Goal: Task Accomplishment & Management: Use online tool/utility

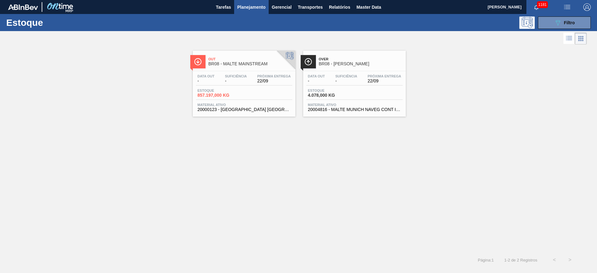
click at [357, 78] on div "Suficiência -" at bounding box center [346, 78] width 25 height 9
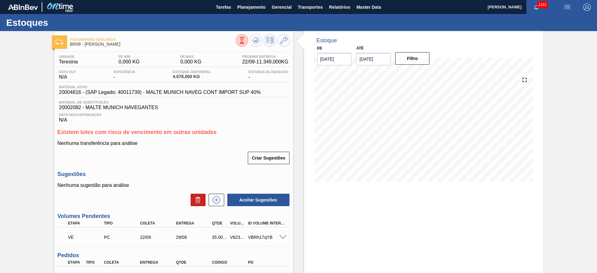
scroll to position [63, 0]
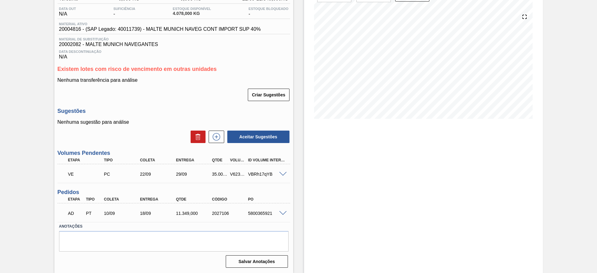
click at [285, 176] on span at bounding box center [282, 174] width 7 height 5
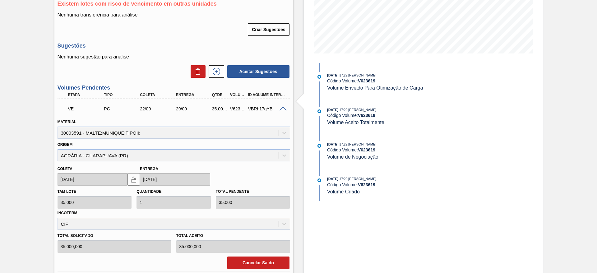
scroll to position [157, 0]
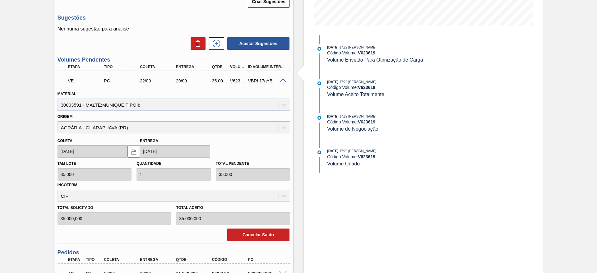
click at [283, 82] on span at bounding box center [282, 81] width 7 height 5
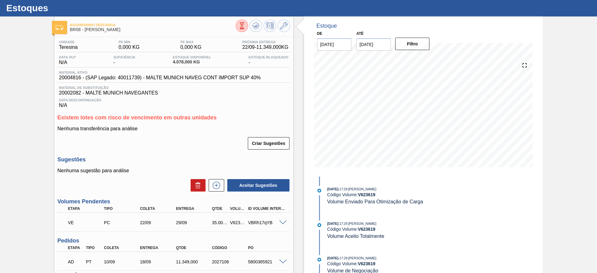
scroll to position [0, 0]
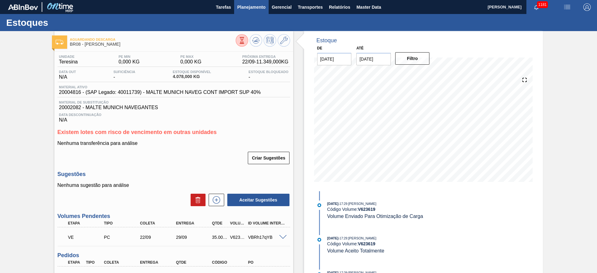
click at [255, 12] on button "Planejamento" at bounding box center [251, 7] width 35 height 14
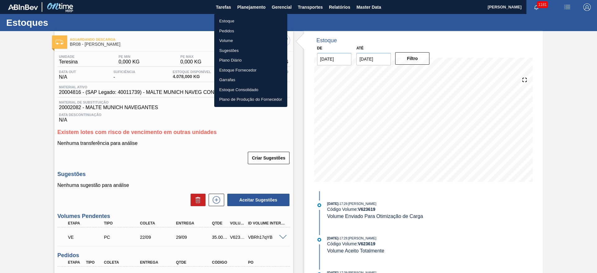
click at [230, 19] on li "Estoque" at bounding box center [250, 21] width 73 height 10
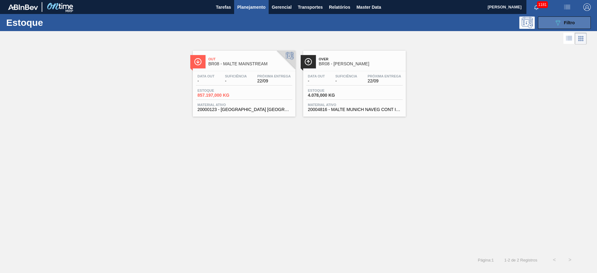
click at [572, 21] on span "Filtro" at bounding box center [569, 22] width 11 height 5
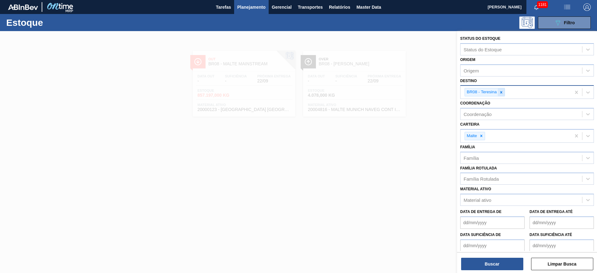
click at [502, 93] on icon at bounding box center [501, 92] width 2 height 2
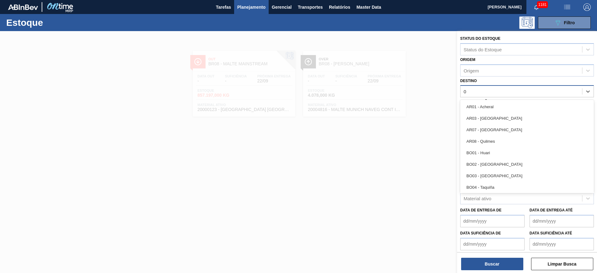
type input "04"
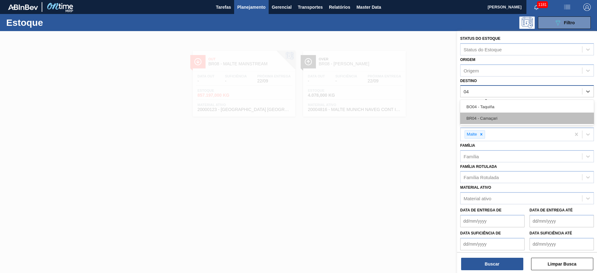
click at [475, 116] on div "BR04 - Camaçari" at bounding box center [528, 119] width 134 height 12
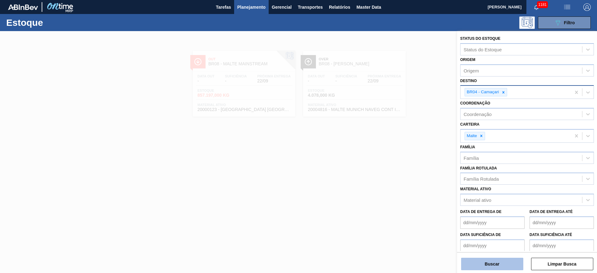
click at [491, 263] on button "Buscar" at bounding box center [492, 264] width 62 height 12
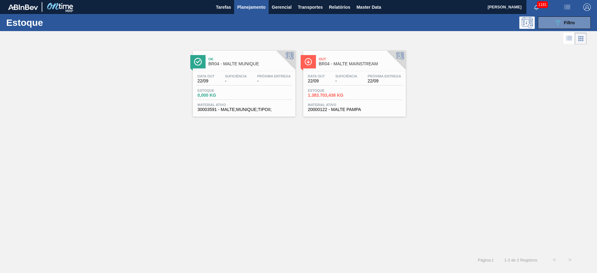
click at [351, 80] on span "-" at bounding box center [346, 81] width 22 height 5
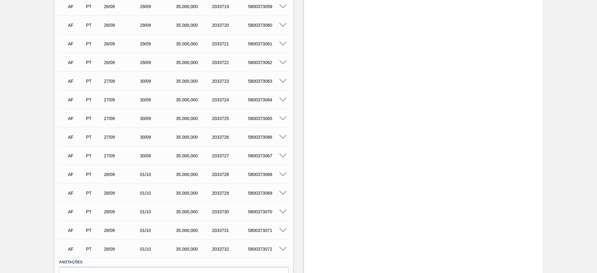
scroll to position [1156, 0]
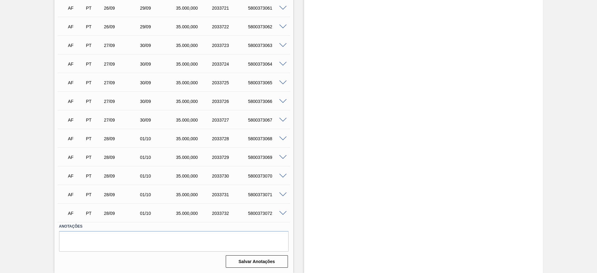
click at [284, 212] on span at bounding box center [282, 213] width 7 height 5
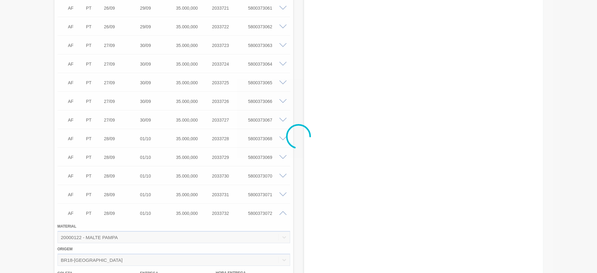
click at [284, 212] on div at bounding box center [298, 136] width 597 height 273
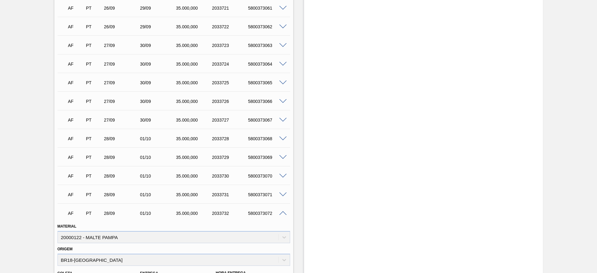
click at [284, 215] on div "5800373072" at bounding box center [267, 213] width 40 height 5
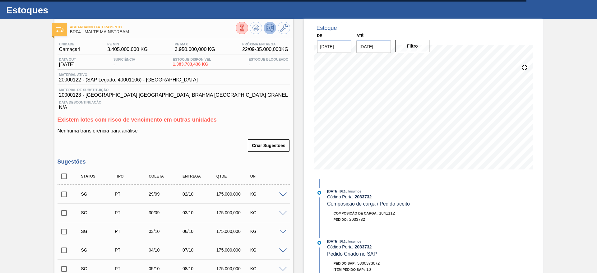
scroll to position [0, 0]
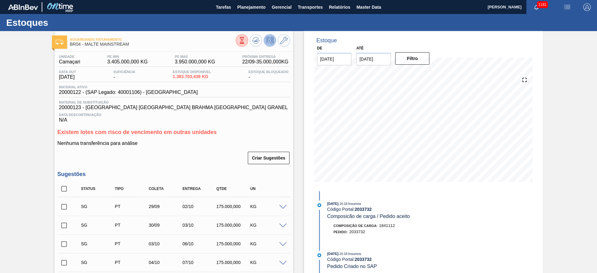
click at [73, 91] on span "20000122 - (SAP Legado: 40001106) - [GEOGRAPHIC_DATA]" at bounding box center [128, 93] width 139 height 6
copy span "20000122"
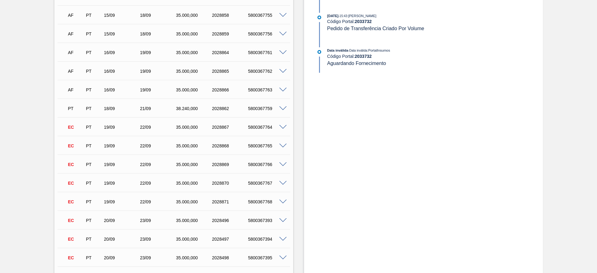
scroll to position [420, 0]
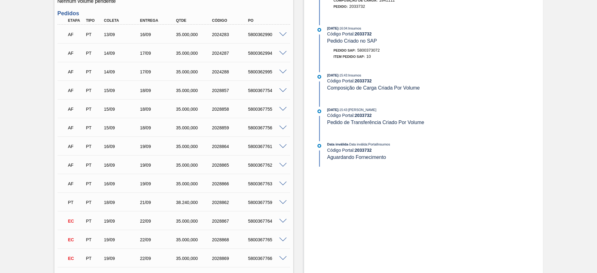
click at [282, 72] on span at bounding box center [282, 72] width 7 height 5
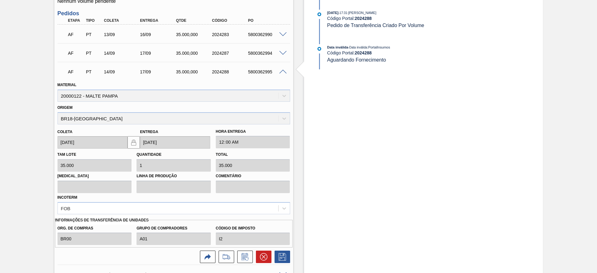
click at [282, 72] on span at bounding box center [282, 72] width 7 height 5
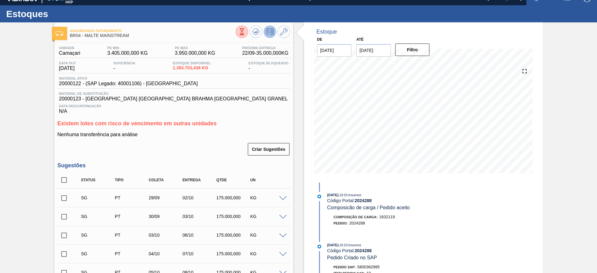
scroll to position [0, 0]
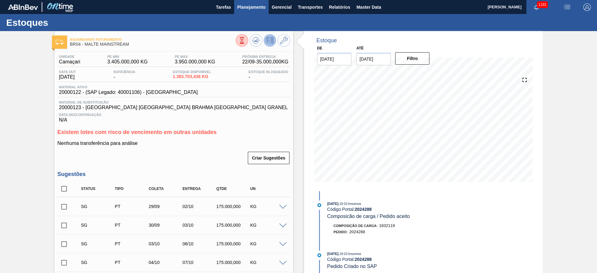
click at [250, 11] on button "Planejamento" at bounding box center [251, 7] width 35 height 14
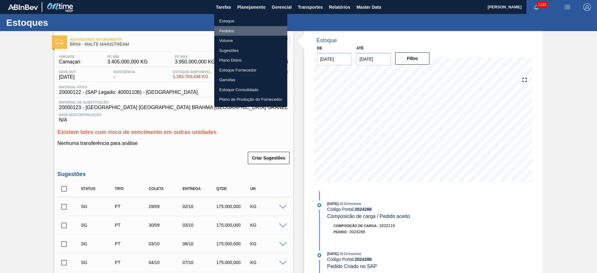
click at [226, 31] on li "Pedidos" at bounding box center [250, 31] width 73 height 10
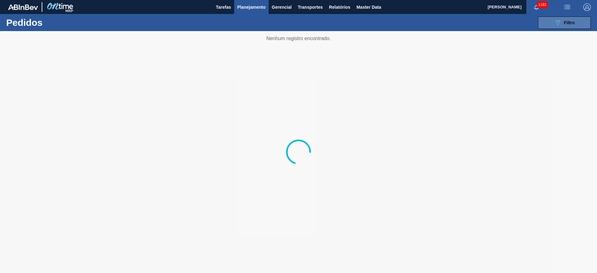
click at [566, 23] on span "Filtro" at bounding box center [569, 22] width 11 height 5
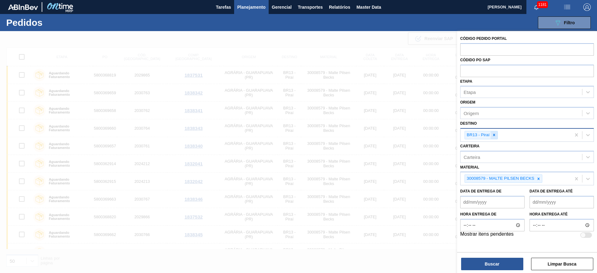
click at [494, 135] on icon at bounding box center [494, 135] width 4 height 4
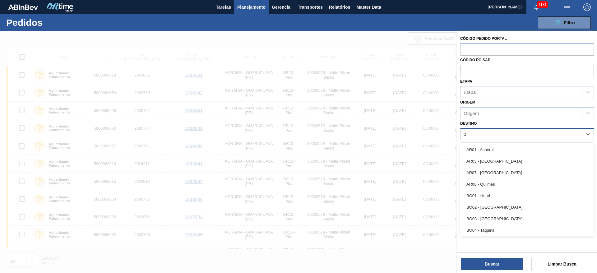
type input "04"
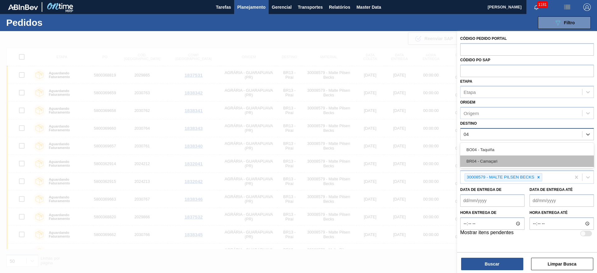
click at [480, 159] on div "BR04 - Camaçari" at bounding box center [528, 162] width 134 height 12
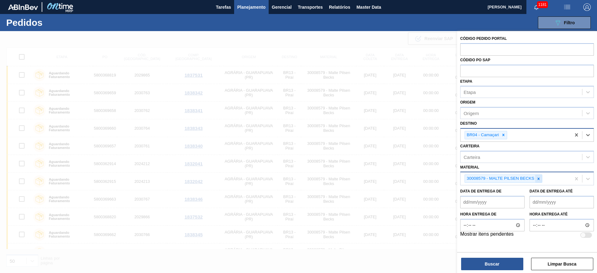
click at [541, 179] on icon at bounding box center [539, 179] width 4 height 4
paste input "20000122"
type input "20000122"
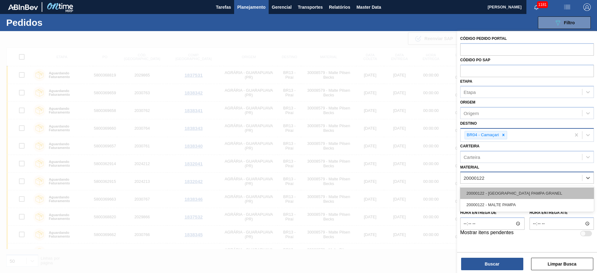
click at [494, 191] on div "20000122 - [GEOGRAPHIC_DATA] PAMPA GRANEL" at bounding box center [528, 194] width 134 height 12
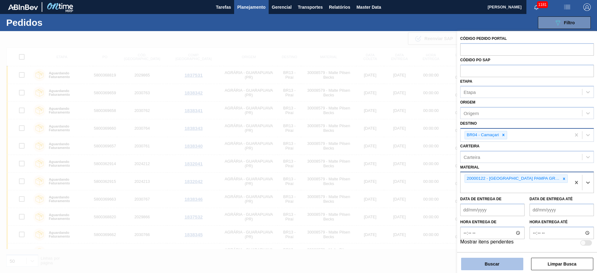
click at [483, 262] on button "Buscar" at bounding box center [492, 264] width 62 height 12
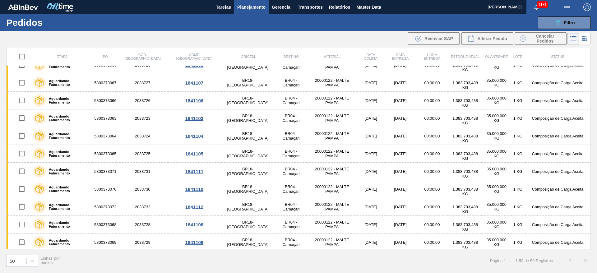
scroll to position [704, 0]
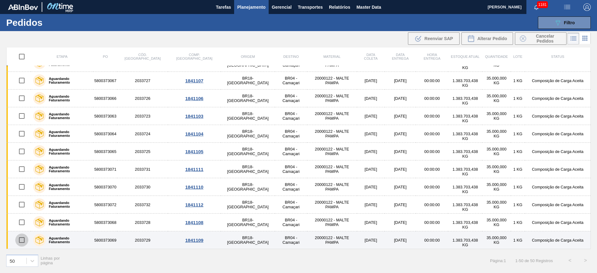
click at [21, 241] on input "checkbox" at bounding box center [21, 240] width 13 height 13
checkbox input "true"
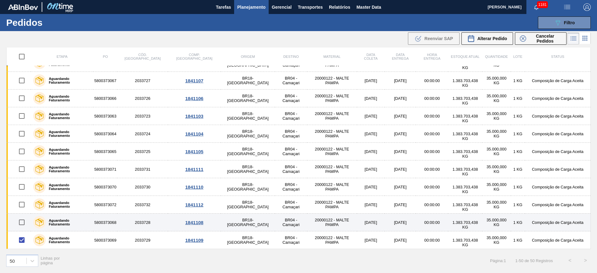
click at [22, 222] on input "checkbox" at bounding box center [21, 222] width 13 height 13
checkbox input "true"
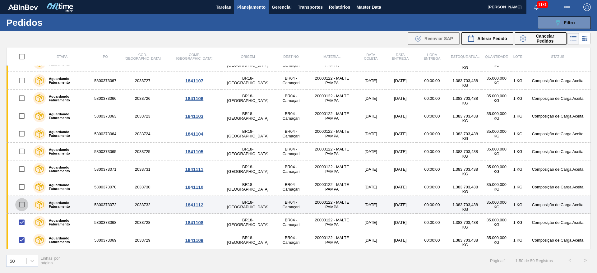
click at [22, 208] on input "checkbox" at bounding box center [21, 204] width 13 height 13
checkbox input "true"
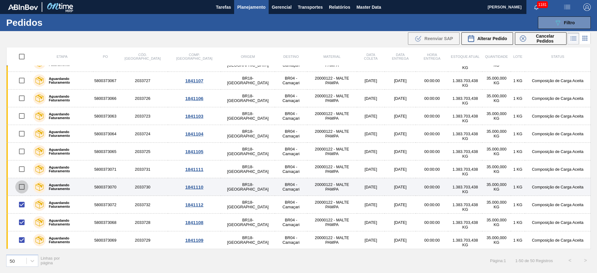
click at [21, 188] on input "checkbox" at bounding box center [21, 186] width 13 height 13
checkbox input "true"
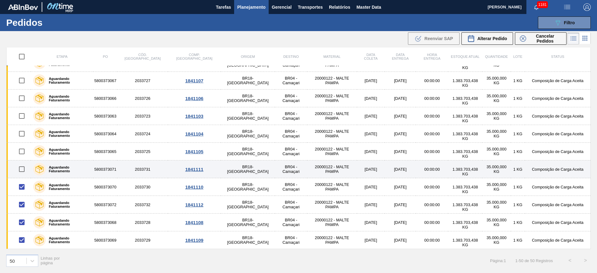
click at [24, 167] on input "checkbox" at bounding box center [21, 169] width 13 height 13
checkbox input "true"
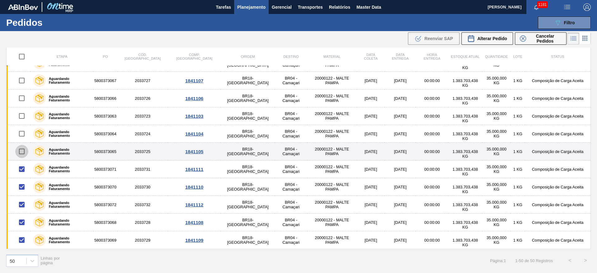
click at [23, 153] on input "checkbox" at bounding box center [21, 151] width 13 height 13
checkbox input "true"
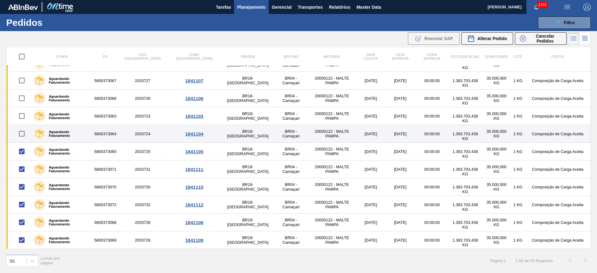
click at [22, 133] on input "checkbox" at bounding box center [21, 133] width 13 height 13
checkbox input "true"
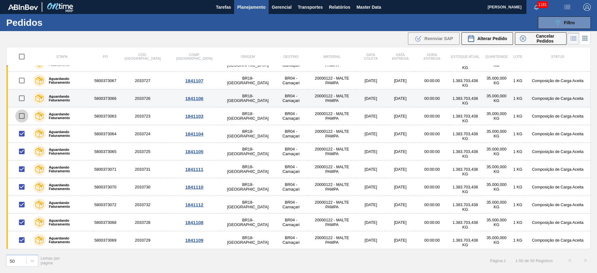
drag, startPoint x: 22, startPoint y: 115, endPoint x: 20, endPoint y: 101, distance: 14.2
click at [23, 115] on input "checkbox" at bounding box center [21, 116] width 13 height 13
checkbox input "true"
click at [22, 97] on input "checkbox" at bounding box center [21, 98] width 13 height 13
checkbox input "true"
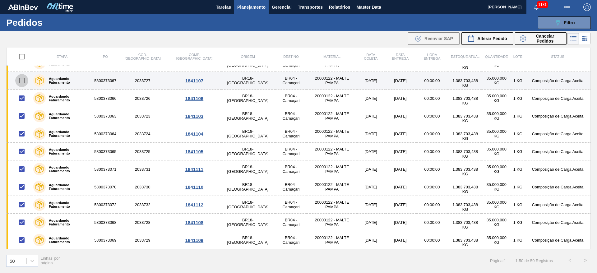
click at [22, 81] on input "checkbox" at bounding box center [21, 80] width 13 height 13
checkbox input "true"
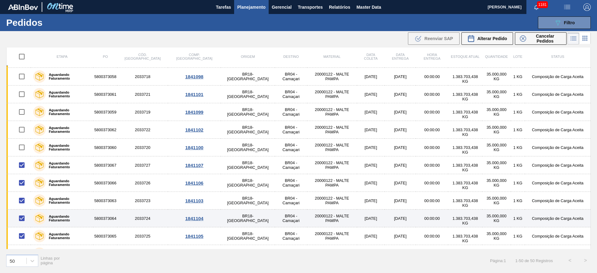
scroll to position [564, 0]
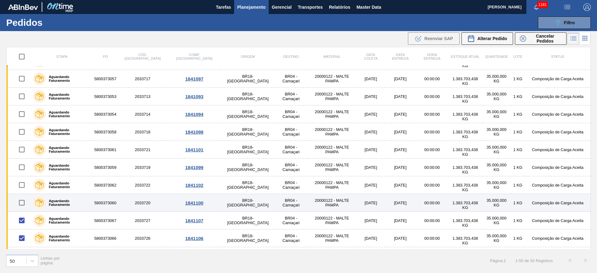
click at [21, 202] on input "checkbox" at bounding box center [21, 202] width 13 height 13
checkbox input "true"
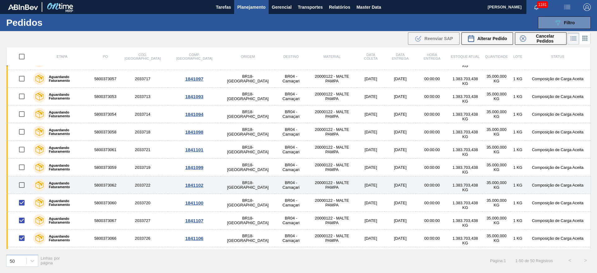
click at [22, 183] on input "checkbox" at bounding box center [21, 185] width 13 height 13
checkbox input "true"
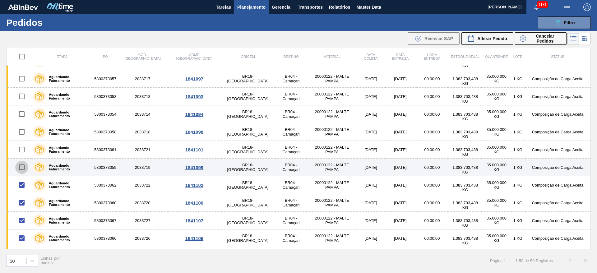
click at [22, 168] on input "checkbox" at bounding box center [21, 167] width 13 height 13
checkbox input "true"
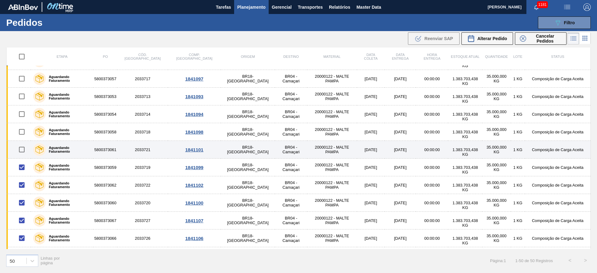
drag, startPoint x: 23, startPoint y: 150, endPoint x: 22, endPoint y: 145, distance: 5.1
click at [24, 150] on input "checkbox" at bounding box center [21, 149] width 13 height 13
checkbox input "true"
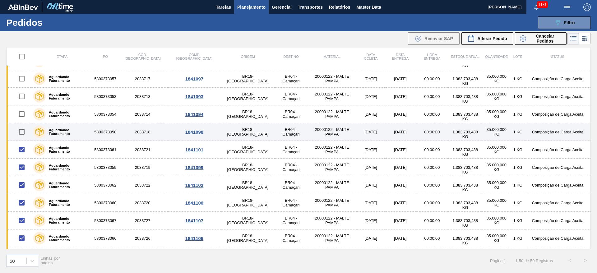
click at [22, 129] on input "checkbox" at bounding box center [21, 131] width 13 height 13
checkbox input "true"
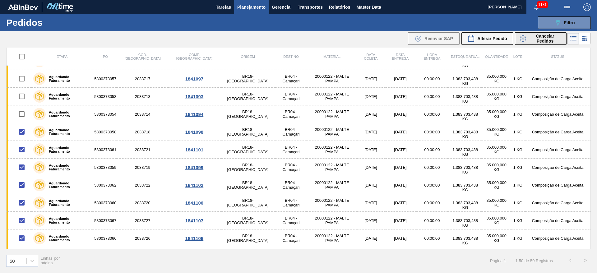
click at [535, 35] on span "Cancelar Pedidos" at bounding box center [545, 39] width 33 height 10
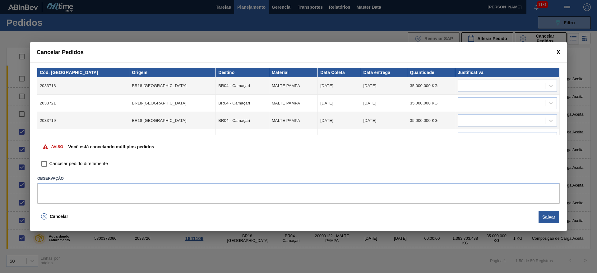
click at [42, 163] on input "Cancelar pedido diretamente" at bounding box center [44, 164] width 11 height 11
checkbox input "true"
click at [486, 82] on div at bounding box center [501, 86] width 87 height 9
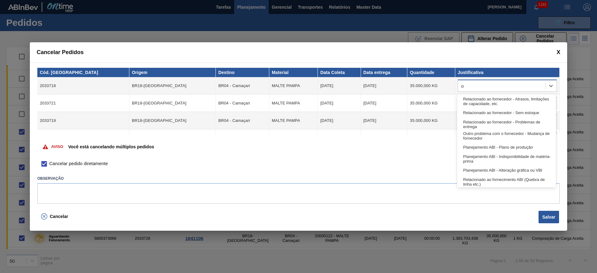
type input "ou"
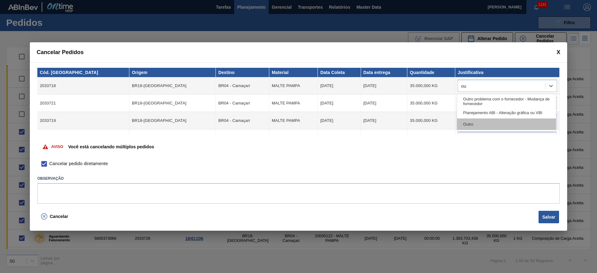
click at [471, 124] on div "Outro" at bounding box center [506, 125] width 99 height 12
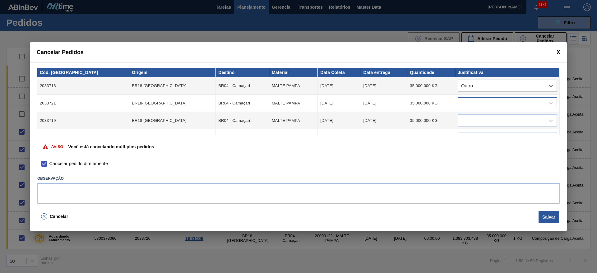
click at [467, 106] on div at bounding box center [501, 103] width 87 height 9
type input "outr"
click at [472, 132] on div "Outro" at bounding box center [506, 130] width 99 height 12
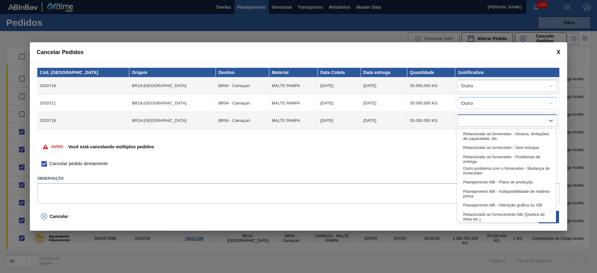
click at [464, 124] on div at bounding box center [501, 120] width 87 height 9
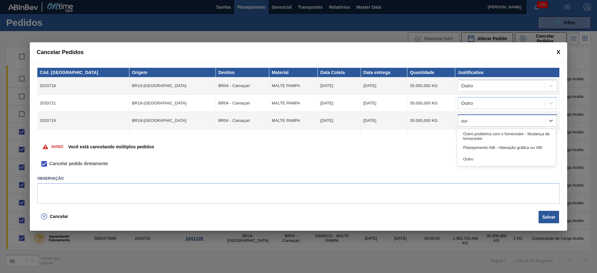
type input "outr"
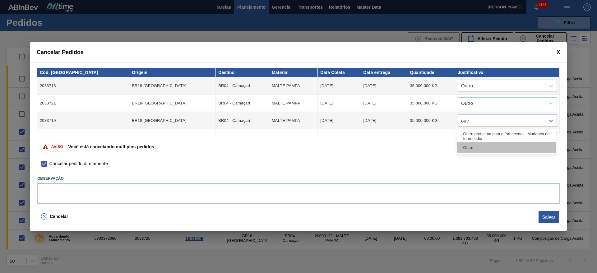
click at [469, 147] on div "Outro" at bounding box center [506, 148] width 99 height 12
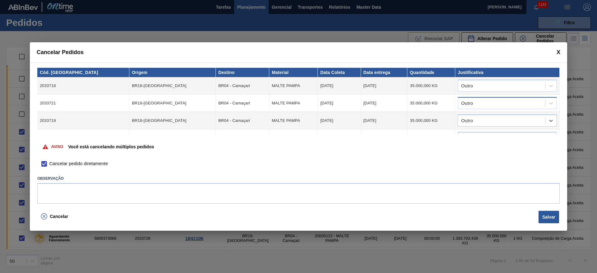
scroll to position [47, 0]
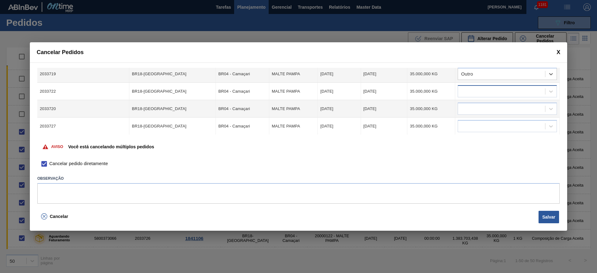
click at [471, 94] on div at bounding box center [501, 91] width 87 height 9
type input "outr"
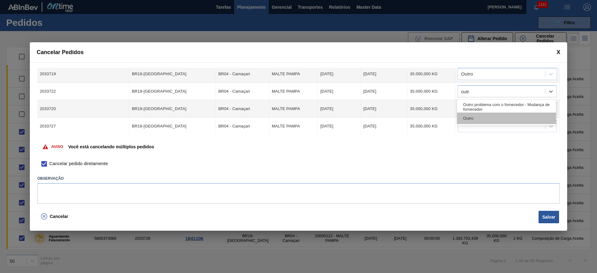
click at [471, 119] on div "Outro" at bounding box center [506, 119] width 99 height 12
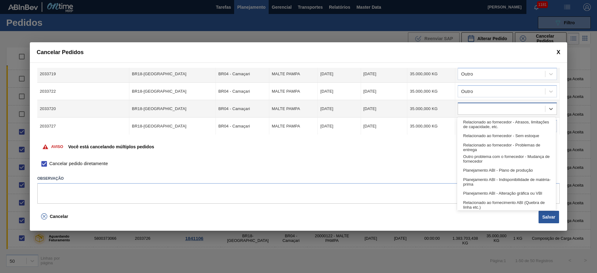
click at [471, 111] on div at bounding box center [501, 109] width 87 height 9
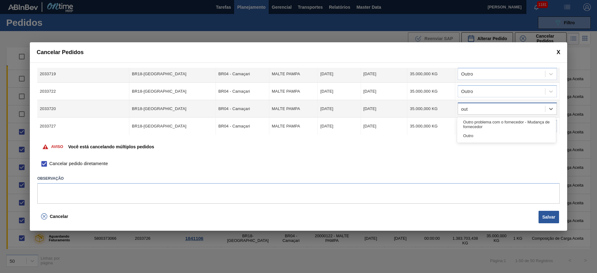
type input "outr"
click at [486, 135] on div "Outro" at bounding box center [506, 136] width 99 height 12
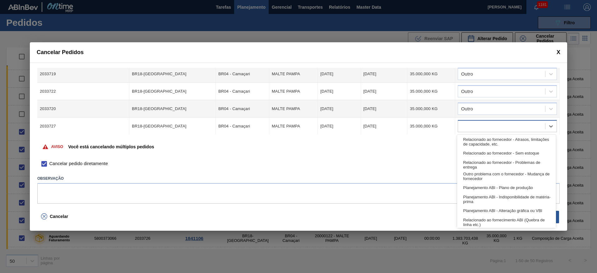
click at [470, 120] on div at bounding box center [507, 126] width 99 height 12
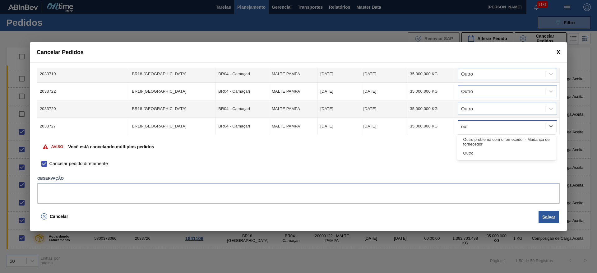
type input "outr"
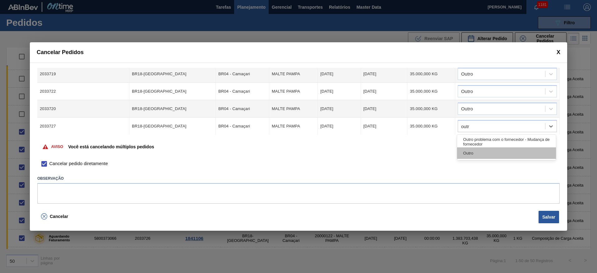
click at [468, 151] on div "Outro" at bounding box center [506, 154] width 99 height 12
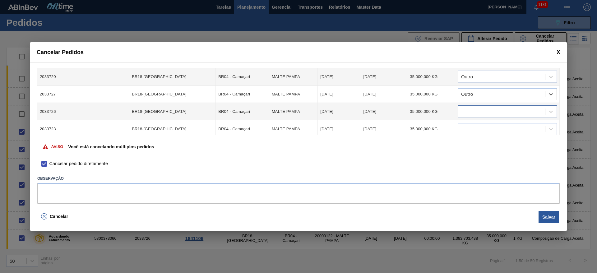
scroll to position [93, 0]
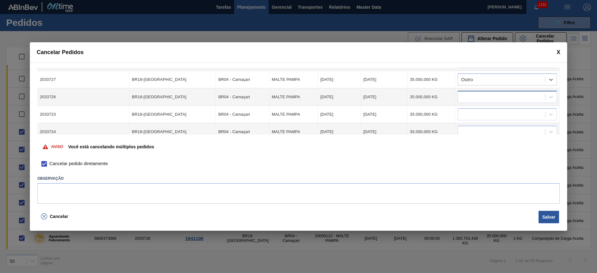
click at [482, 98] on div at bounding box center [501, 97] width 87 height 9
type input "outr"
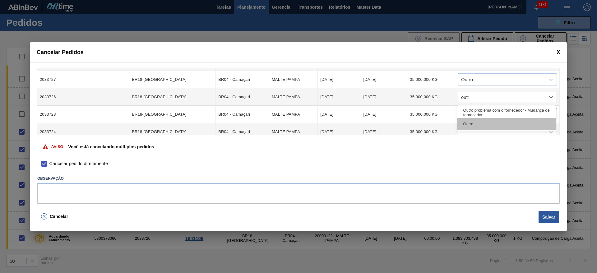
click at [478, 122] on div "Outro" at bounding box center [506, 124] width 99 height 12
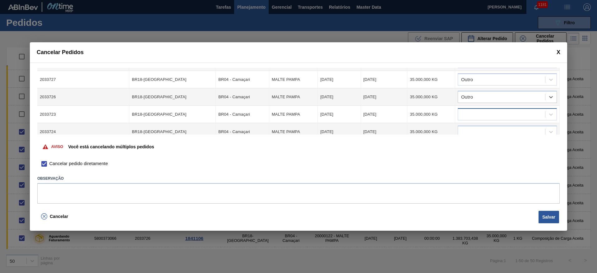
click at [473, 117] on div at bounding box center [501, 114] width 87 height 9
type input "outr"
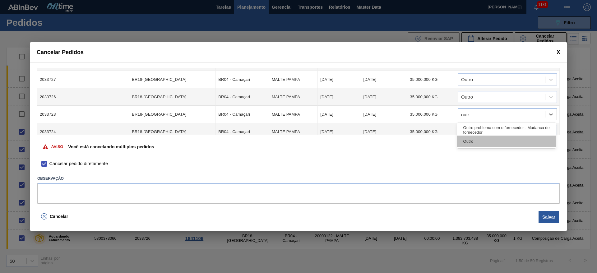
click at [476, 144] on div "Outro" at bounding box center [506, 142] width 99 height 12
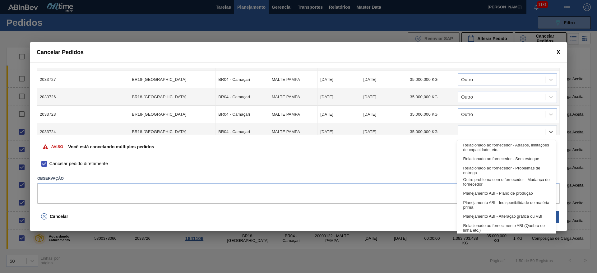
click at [466, 132] on div at bounding box center [501, 132] width 87 height 9
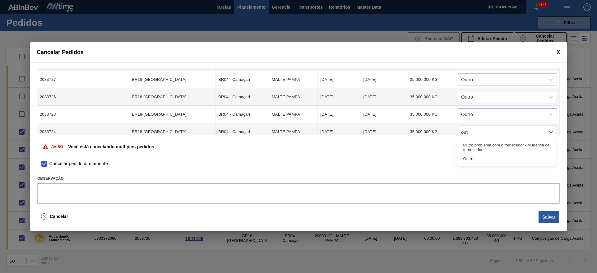
type input "outr"
click at [468, 160] on div "Outro" at bounding box center [506, 159] width 99 height 12
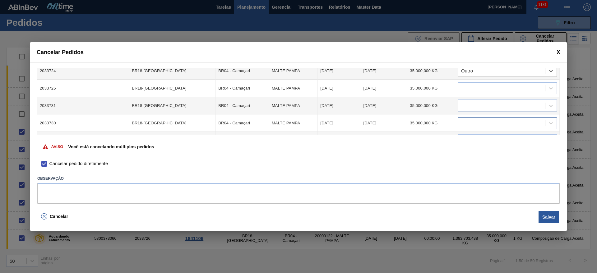
scroll to position [140, 0]
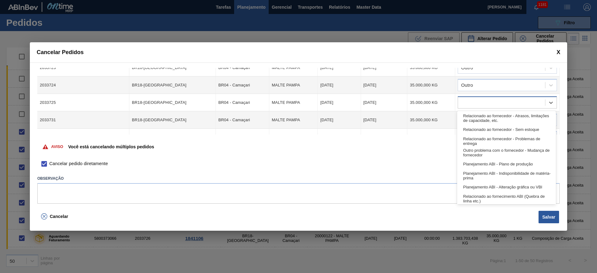
click at [465, 105] on div at bounding box center [501, 102] width 87 height 9
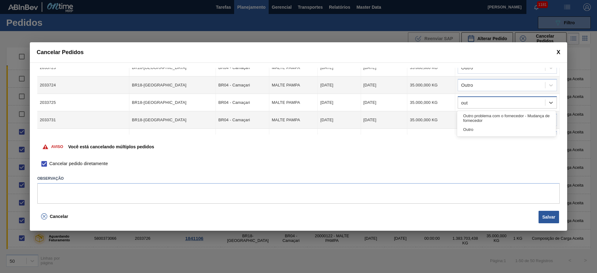
type input "outr"
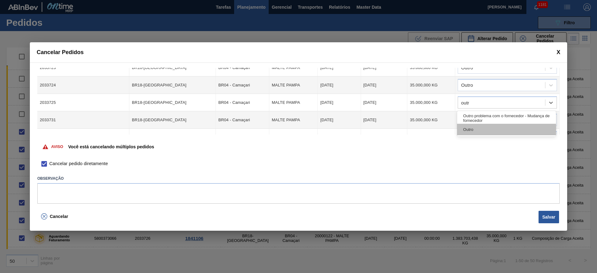
click at [473, 130] on div "Outro" at bounding box center [506, 130] width 99 height 12
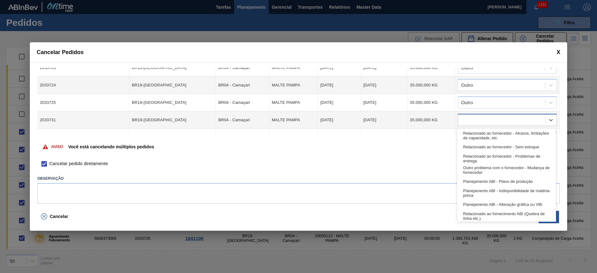
click at [470, 121] on div at bounding box center [501, 120] width 87 height 9
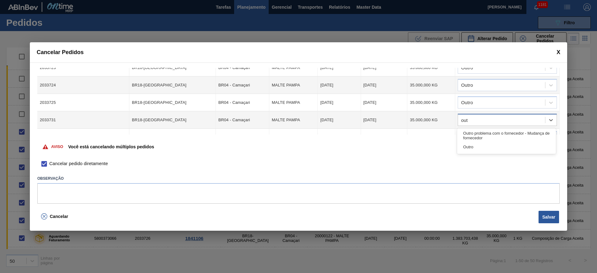
type input "outr"
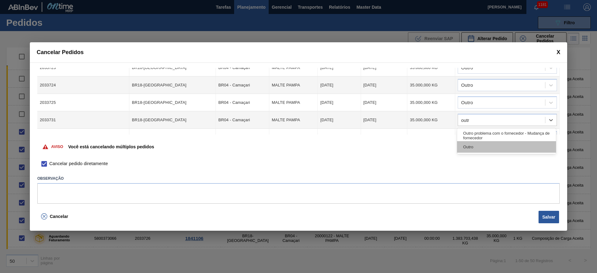
click at [475, 148] on div "Outro" at bounding box center [506, 147] width 99 height 12
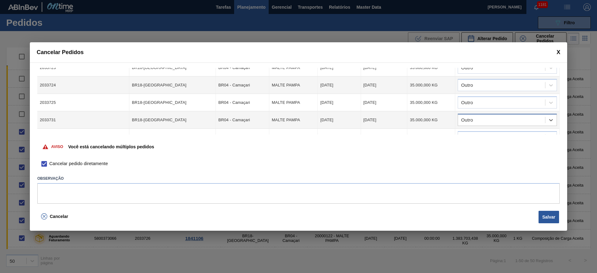
scroll to position [187, 0]
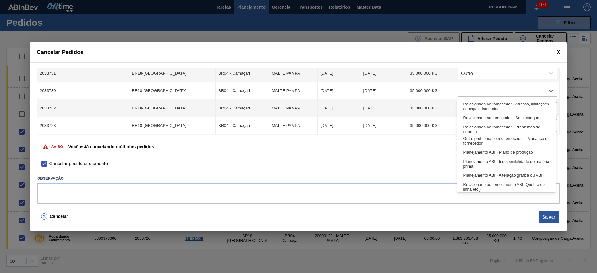
click at [475, 91] on div at bounding box center [501, 91] width 87 height 9
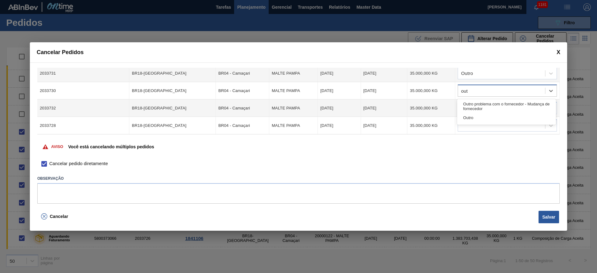
type input "outr"
click at [477, 116] on div "Outro" at bounding box center [506, 118] width 99 height 12
click at [471, 106] on div at bounding box center [501, 108] width 87 height 9
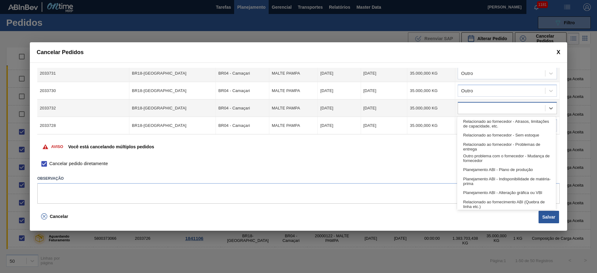
type input "p"
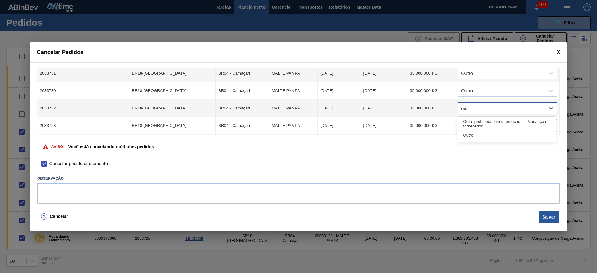
type input "outr"
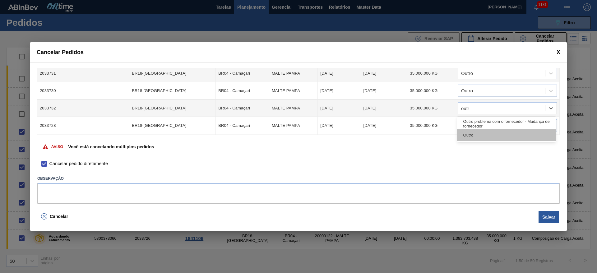
click at [480, 139] on div "Outro" at bounding box center [506, 135] width 99 height 12
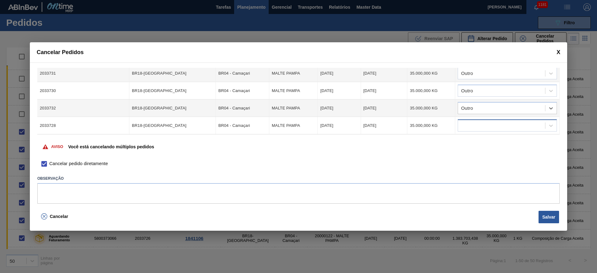
click at [474, 123] on div at bounding box center [501, 125] width 87 height 9
type input "outro"
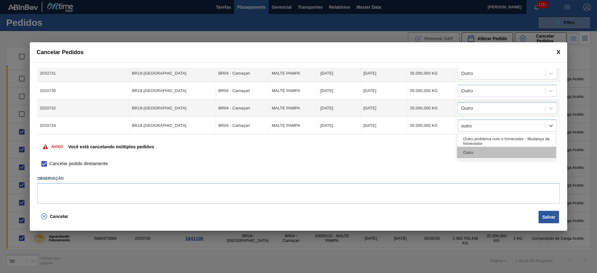
click at [476, 152] on div "Outro" at bounding box center [506, 153] width 99 height 12
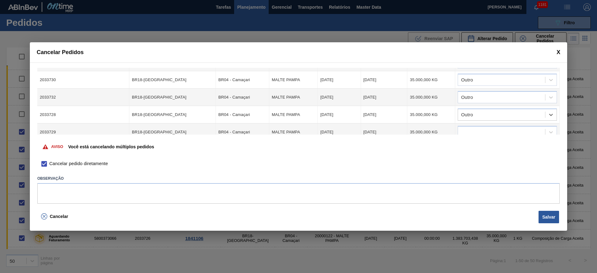
scroll to position [204, 0]
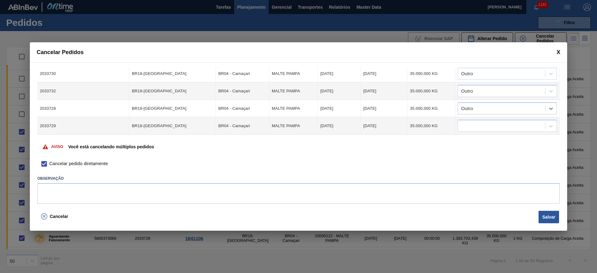
click at [478, 118] on td at bounding box center [508, 125] width 105 height 17
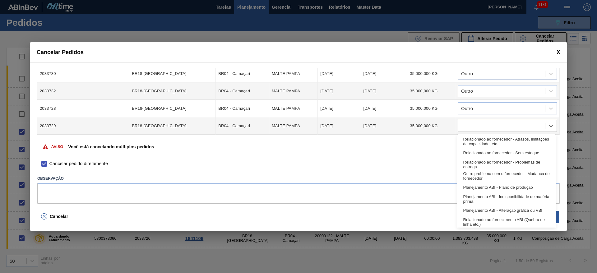
click at [474, 124] on div at bounding box center [501, 126] width 87 height 9
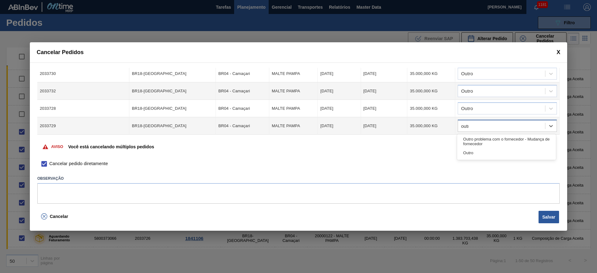
type input "outro"
drag, startPoint x: 461, startPoint y: 150, endPoint x: 463, endPoint y: 142, distance: 8.9
click at [461, 150] on div "Outro" at bounding box center [506, 153] width 99 height 12
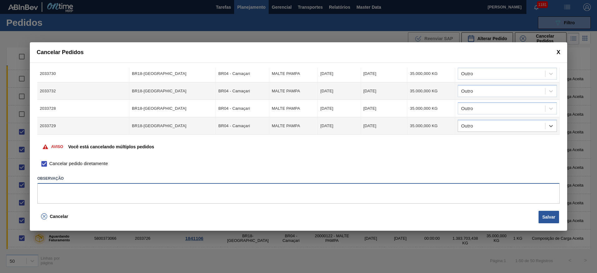
click at [58, 195] on textarea at bounding box center [298, 193] width 523 height 21
type textarea "troca de malte"
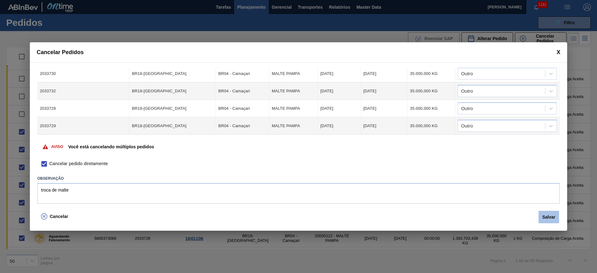
click at [557, 215] on button "Salvar" at bounding box center [549, 217] width 21 height 12
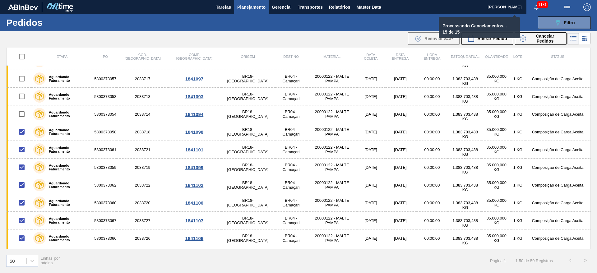
checkbox input "false"
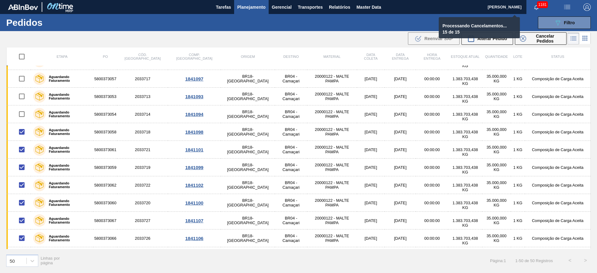
checkbox input "false"
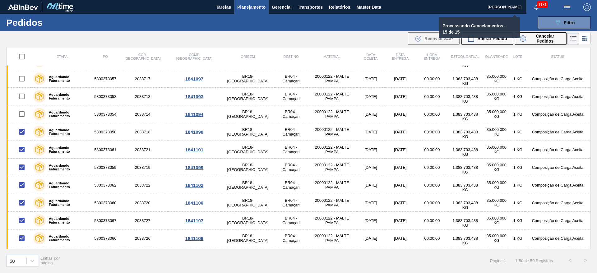
checkbox input "false"
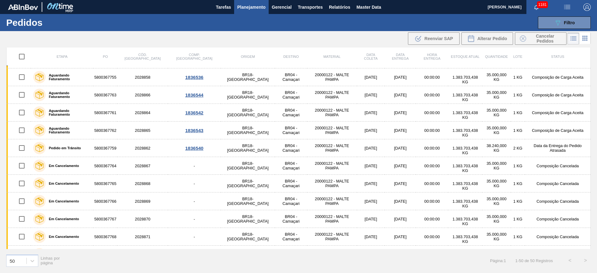
scroll to position [50, 0]
click at [244, 7] on span "Planejamento" at bounding box center [251, 6] width 28 height 7
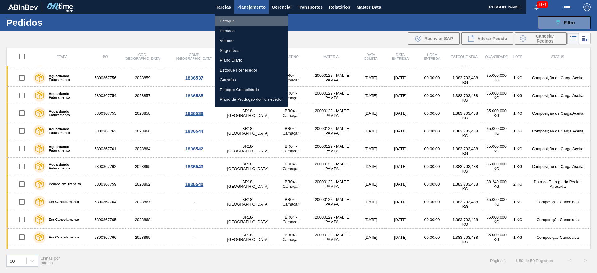
click at [226, 21] on li "Estoque" at bounding box center [251, 21] width 73 height 10
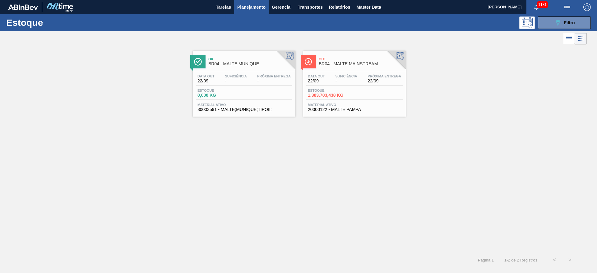
click at [342, 77] on span "Suficiência" at bounding box center [346, 76] width 22 height 4
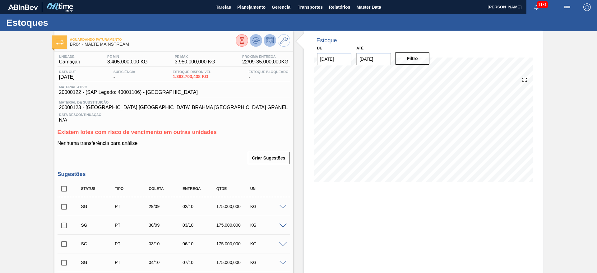
click at [258, 38] on icon at bounding box center [255, 40] width 7 height 7
click at [285, 44] on icon at bounding box center [283, 40] width 7 height 7
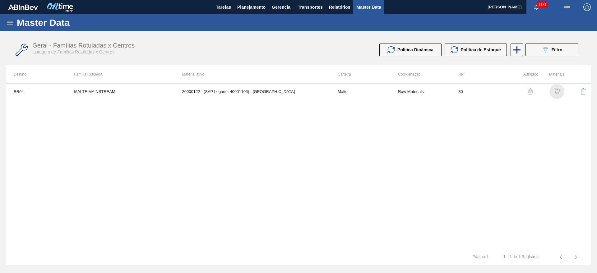
click at [559, 91] on img "button" at bounding box center [557, 91] width 6 height 6
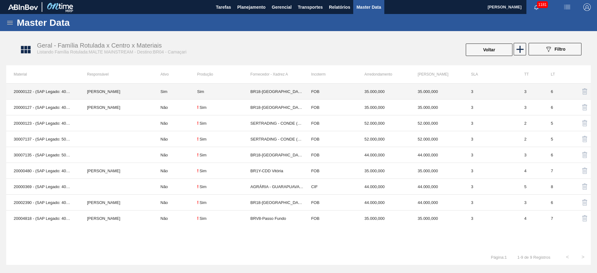
click at [178, 88] on td "Sim" at bounding box center [175, 92] width 44 height 16
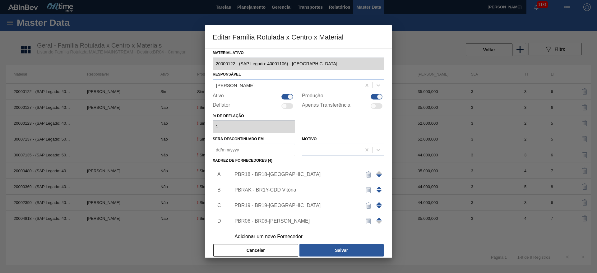
click at [285, 97] on div at bounding box center [288, 97] width 12 height 6
checkbox input "false"
click at [260, 173] on div "PBR18 - BR18-[GEOGRAPHIC_DATA]" at bounding box center [296, 175] width 122 height 6
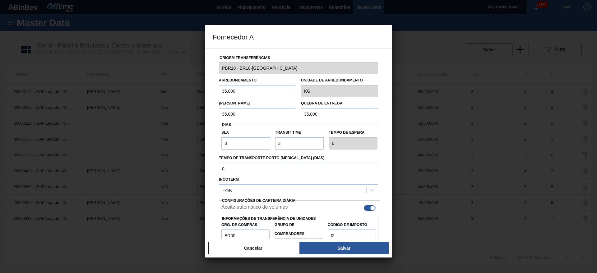
scroll to position [22, 0]
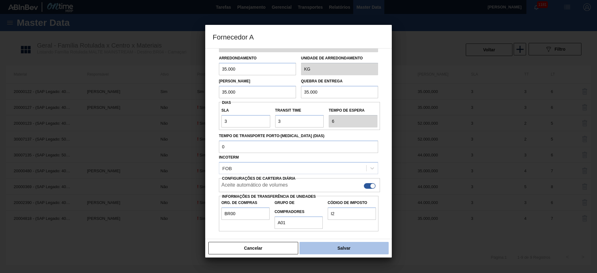
click at [339, 247] on button "Salvar" at bounding box center [344, 248] width 89 height 12
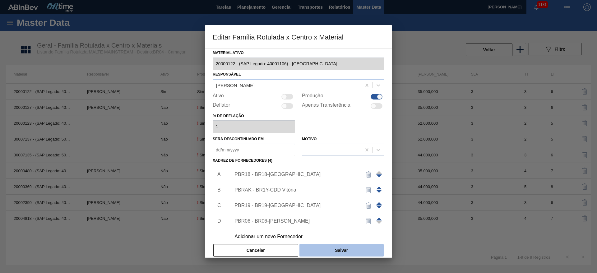
click at [339, 246] on button "Salvar" at bounding box center [342, 250] width 84 height 12
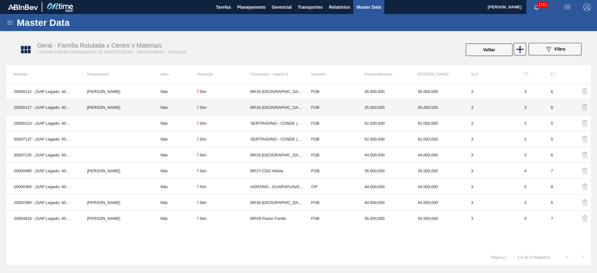
click at [164, 107] on td "Não" at bounding box center [175, 108] width 44 height 16
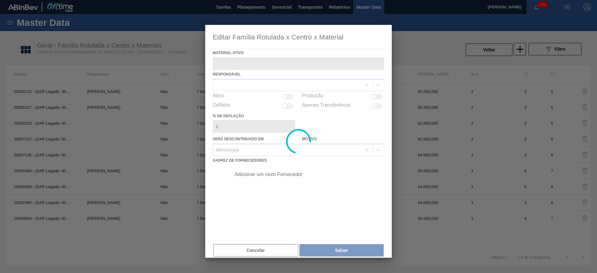
type ativo "20000127 - (SAP Legado: 40001111) - MALTE PAYSANDU"
checkbox input "true"
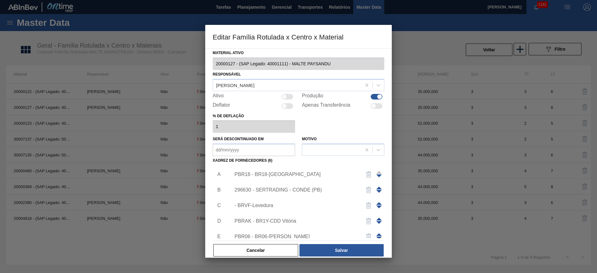
click at [286, 99] on div at bounding box center [284, 96] width 5 height 5
checkbox input "true"
click at [246, 173] on div "PBR18 - BR18-[GEOGRAPHIC_DATA]" at bounding box center [296, 175] width 122 height 6
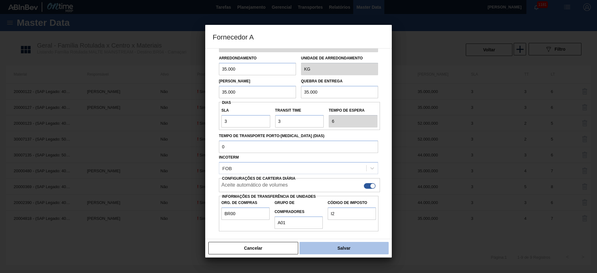
click at [332, 247] on button "Salvar" at bounding box center [344, 248] width 89 height 12
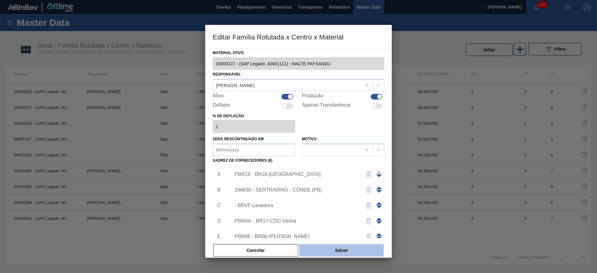
click at [335, 250] on button "Salvar" at bounding box center [342, 250] width 84 height 12
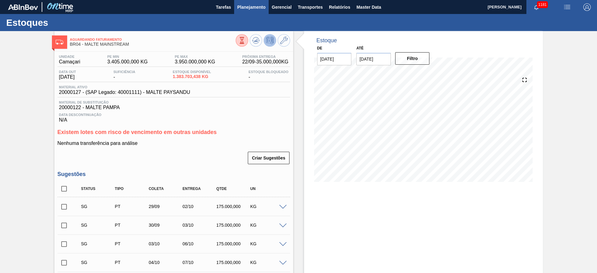
click at [252, 1] on button "Planejamento" at bounding box center [251, 7] width 35 height 14
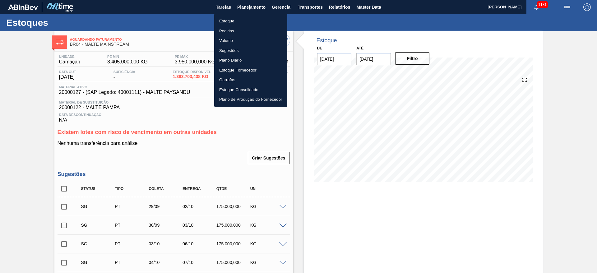
click at [10, 110] on div at bounding box center [298, 136] width 597 height 273
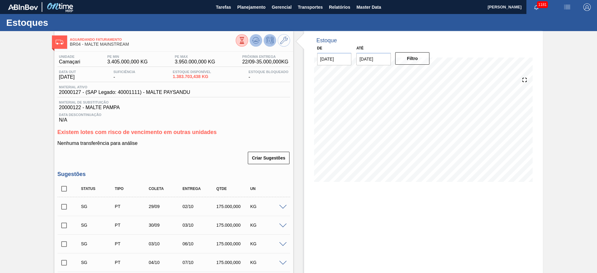
click at [252, 39] on icon at bounding box center [255, 40] width 7 height 7
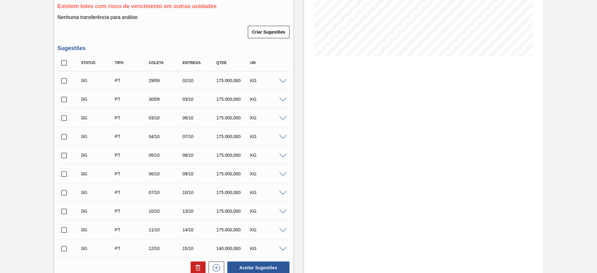
scroll to position [176, 0]
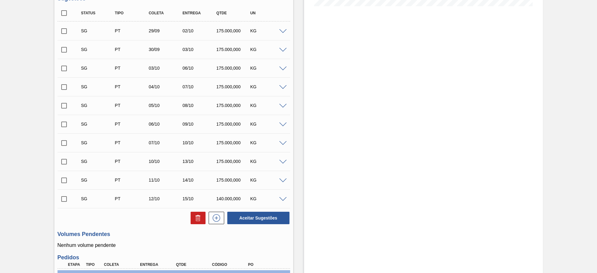
click at [282, 31] on span at bounding box center [282, 31] width 7 height 5
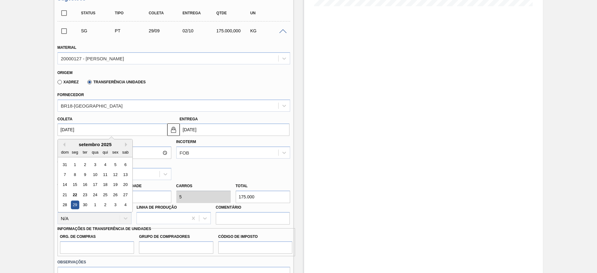
click at [61, 131] on input "[DATE]" at bounding box center [113, 130] width 110 height 12
click at [114, 194] on div "26" at bounding box center [115, 195] width 8 height 8
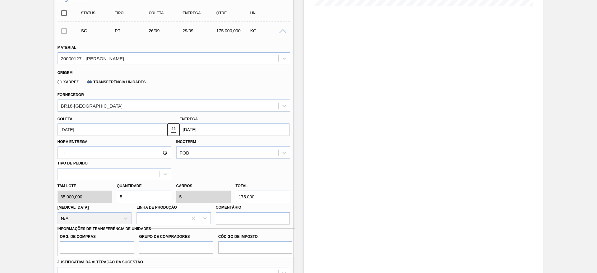
type input "[DATE]"
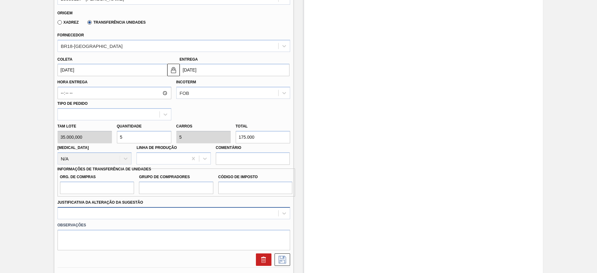
scroll to position [269, 0]
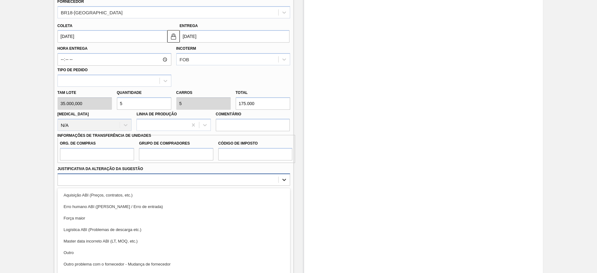
click at [282, 180] on div "option Aquisição ABI (Preços, contratos, etc.) focused, 1 of 18. 18 results ava…" at bounding box center [174, 180] width 233 height 12
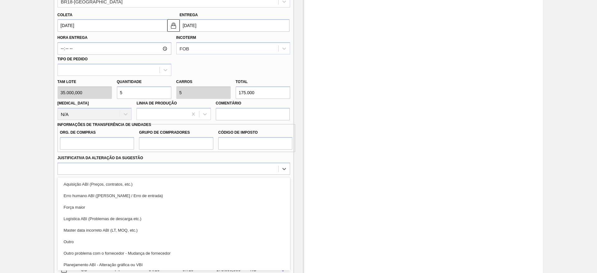
drag, startPoint x: 80, startPoint y: 238, endPoint x: 257, endPoint y: 202, distance: 181.0
click at [80, 238] on div "Outro" at bounding box center [174, 242] width 233 height 12
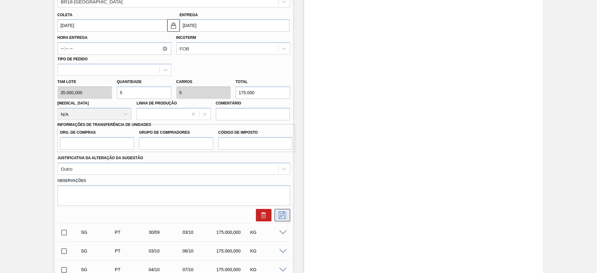
click at [281, 216] on icon at bounding box center [283, 215] width 10 height 7
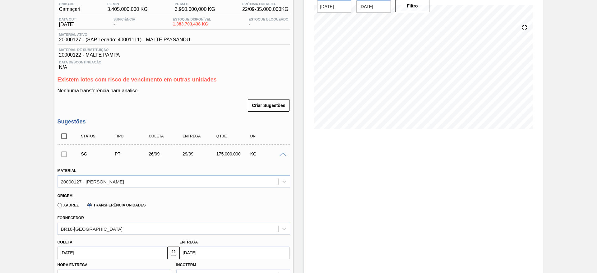
scroll to position [0, 0]
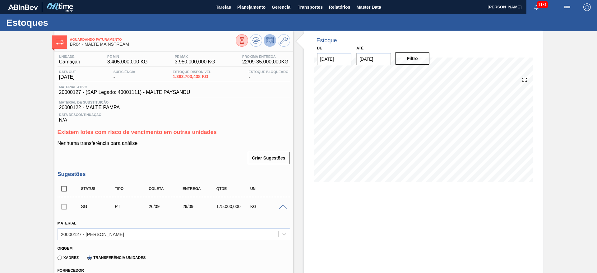
click at [283, 206] on span at bounding box center [282, 207] width 7 height 5
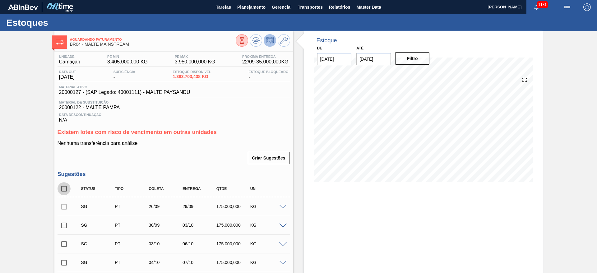
click at [67, 188] on input "checkbox" at bounding box center [64, 188] width 13 height 13
checkbox input "true"
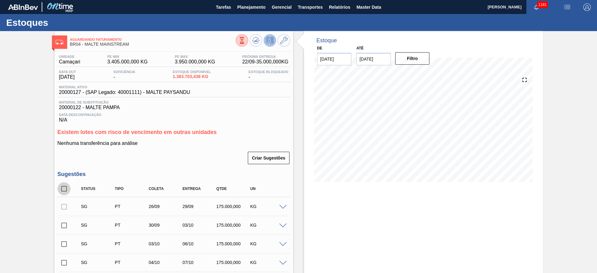
checkbox input "true"
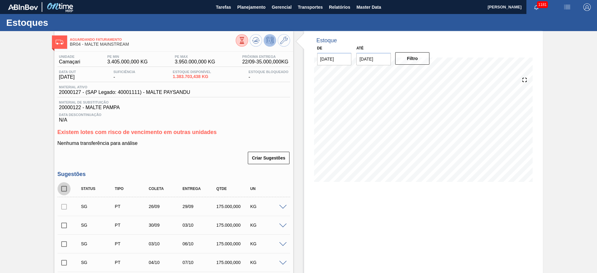
checkbox input "true"
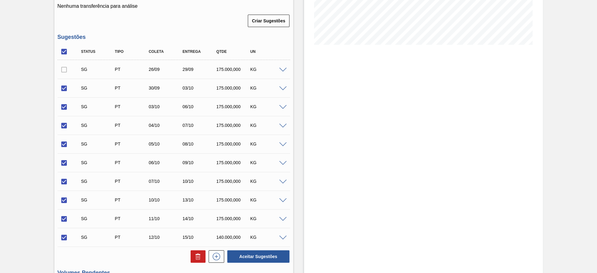
scroll to position [140, 0]
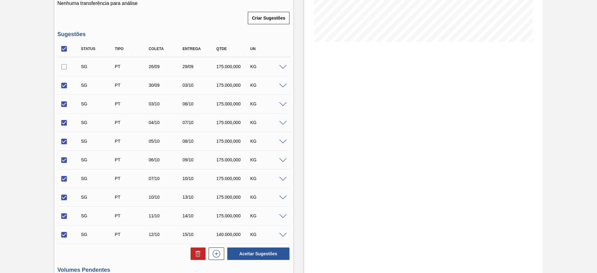
click at [63, 66] on div at bounding box center [64, 66] width 13 height 12
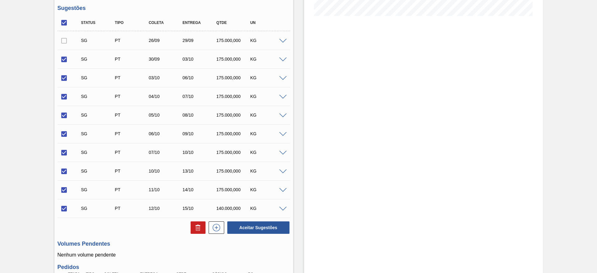
scroll to position [187, 0]
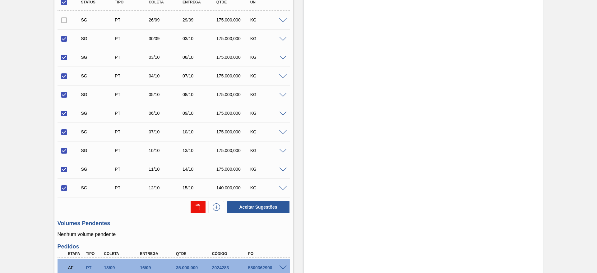
click at [198, 207] on icon at bounding box center [198, 207] width 0 height 3
checkbox input "false"
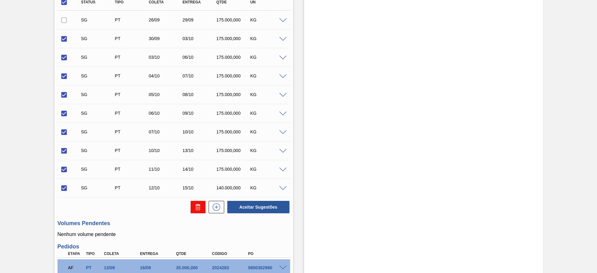
checkbox input "false"
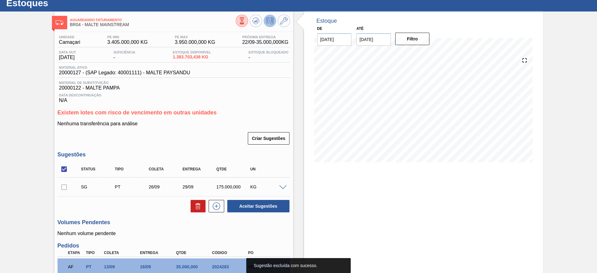
scroll to position [0, 0]
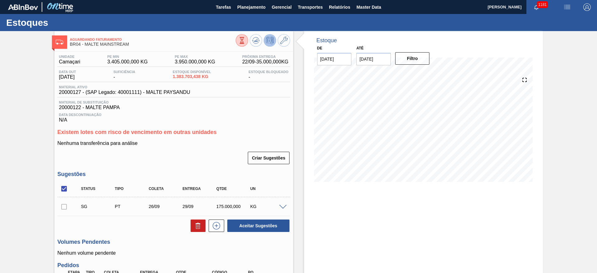
click at [61, 206] on div at bounding box center [64, 206] width 13 height 12
click at [64, 207] on div at bounding box center [64, 206] width 13 height 12
click at [63, 208] on div at bounding box center [64, 206] width 13 height 12
click at [66, 205] on div at bounding box center [64, 206] width 13 height 12
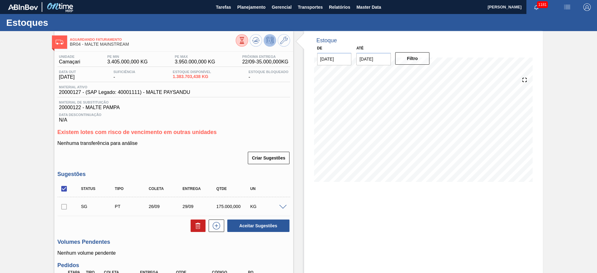
click at [64, 208] on div at bounding box center [64, 206] width 13 height 12
click at [63, 207] on div at bounding box center [64, 206] width 13 height 12
click at [284, 207] on span at bounding box center [282, 207] width 7 height 5
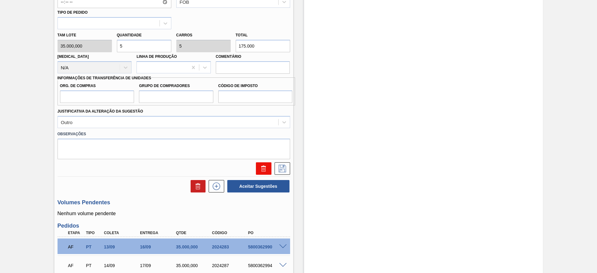
click at [261, 164] on button at bounding box center [264, 168] width 16 height 12
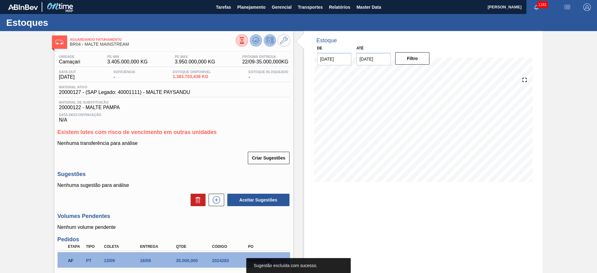
click at [255, 42] on icon at bounding box center [255, 40] width 7 height 7
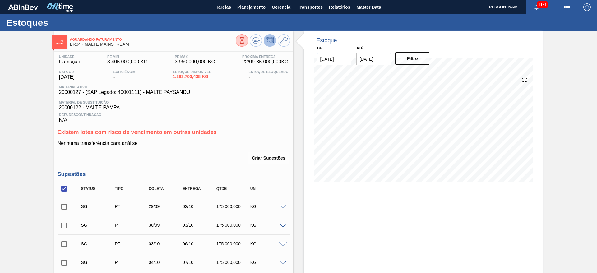
scroll to position [140, 0]
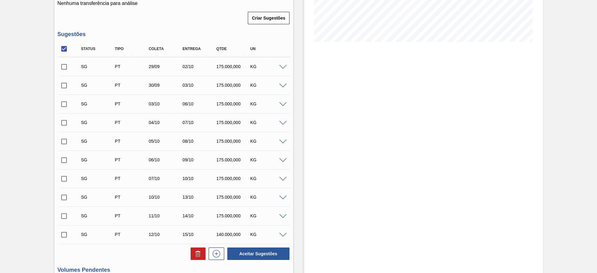
click at [284, 69] on div "KG" at bounding box center [268, 66] width 38 height 5
click at [283, 66] on span at bounding box center [282, 67] width 7 height 5
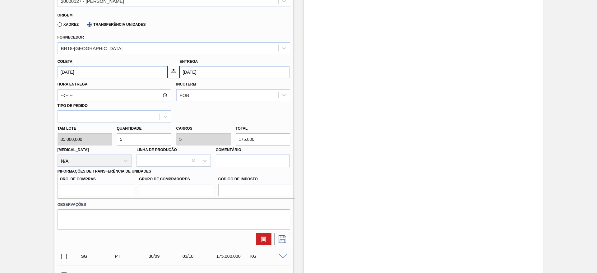
scroll to position [0, 0]
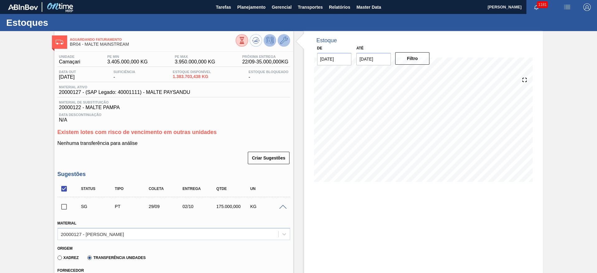
click at [286, 42] on icon at bounding box center [283, 40] width 7 height 7
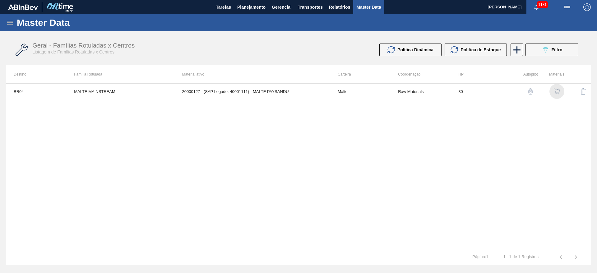
click at [557, 93] on img "button" at bounding box center [557, 91] width 6 height 6
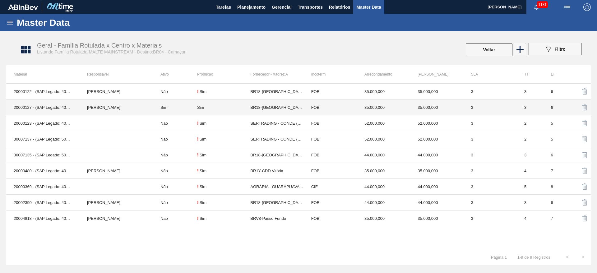
click at [217, 110] on td "Sim" at bounding box center [223, 108] width 53 height 16
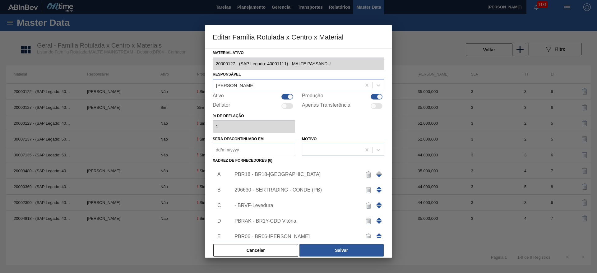
click at [244, 173] on div "PBR18 - BR18-[GEOGRAPHIC_DATA]" at bounding box center [296, 175] width 122 height 6
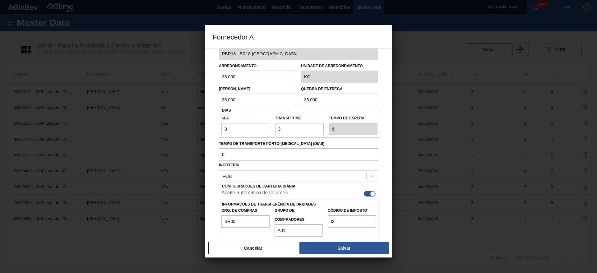
scroll to position [22, 0]
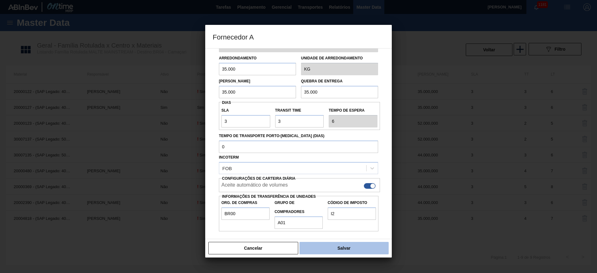
click at [349, 251] on button "Salvar" at bounding box center [344, 248] width 89 height 12
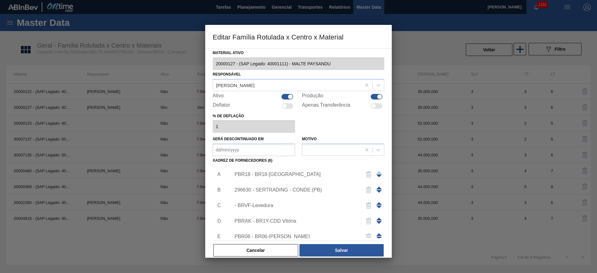
click at [263, 190] on div "296630 - SERTRADING - CONDE (PB)" at bounding box center [296, 190] width 122 height 6
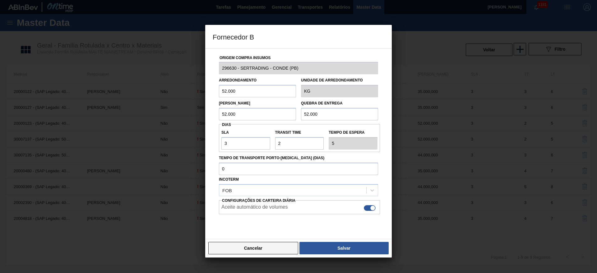
click at [274, 247] on button "Cancelar" at bounding box center [253, 248] width 90 height 12
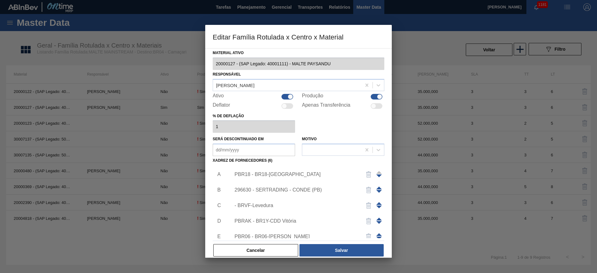
click at [251, 172] on div "PBR18 - BR18-[GEOGRAPHIC_DATA]" at bounding box center [296, 175] width 122 height 6
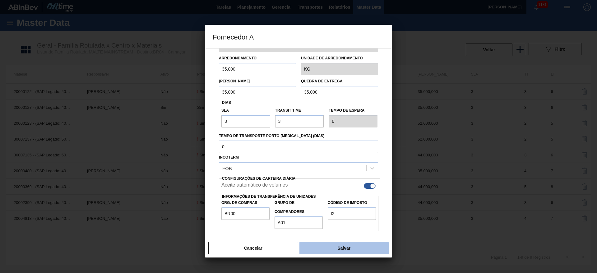
click at [336, 245] on button "Salvar" at bounding box center [344, 248] width 89 height 12
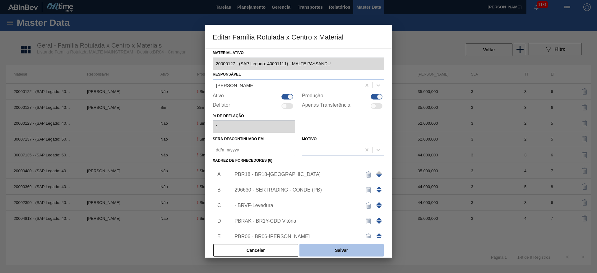
click at [340, 253] on button "Salvar" at bounding box center [342, 250] width 84 height 12
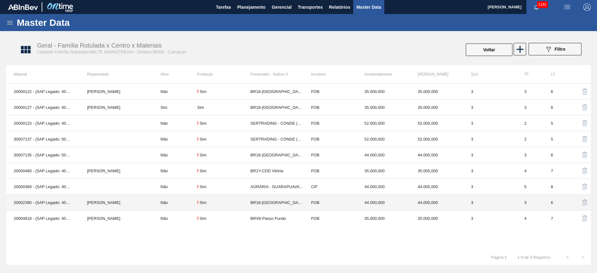
click at [190, 201] on td "Não" at bounding box center [175, 203] width 44 height 16
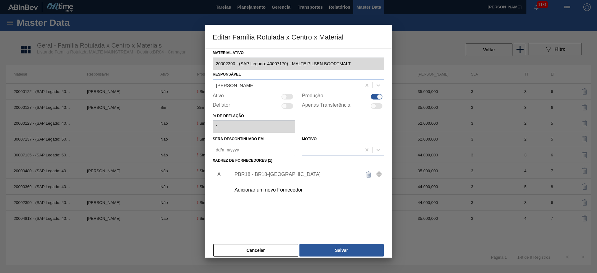
click at [252, 172] on div "PBR18 - BR18-[GEOGRAPHIC_DATA]" at bounding box center [296, 175] width 122 height 6
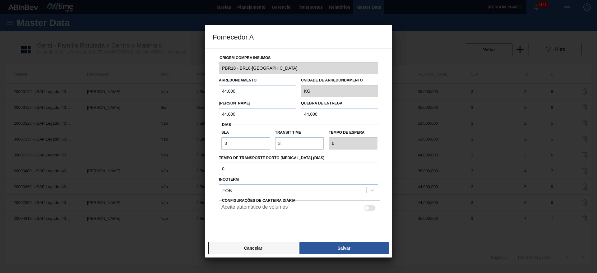
click at [259, 248] on button "Cancelar" at bounding box center [253, 248] width 90 height 12
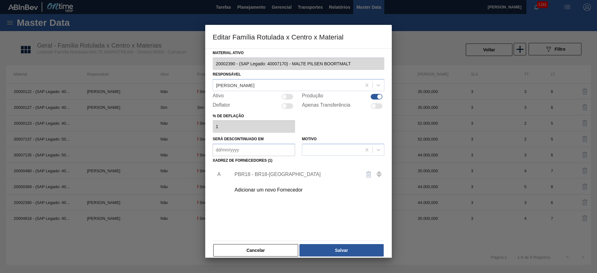
drag, startPoint x: 269, startPoint y: 255, endPoint x: 265, endPoint y: 252, distance: 5.2
click at [269, 252] on button "Cancelar" at bounding box center [255, 250] width 85 height 12
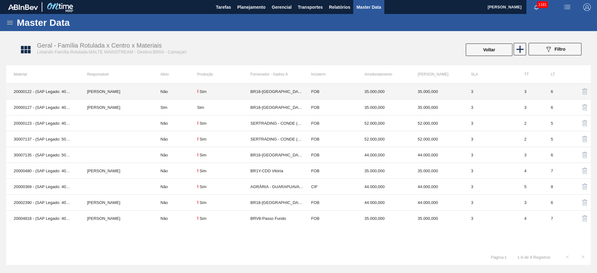
click at [184, 92] on td "Não" at bounding box center [175, 92] width 44 height 16
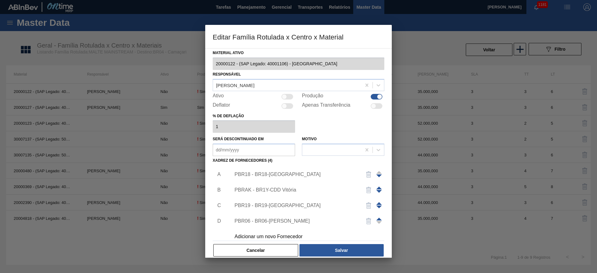
click at [265, 171] on div "PBR18 - BR18-[GEOGRAPHIC_DATA]" at bounding box center [305, 175] width 157 height 16
click at [253, 176] on div "PBR18 - BR18-[GEOGRAPHIC_DATA]" at bounding box center [296, 175] width 122 height 6
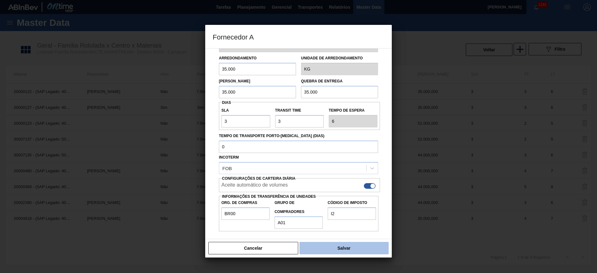
click at [325, 251] on button "Salvar" at bounding box center [344, 248] width 89 height 12
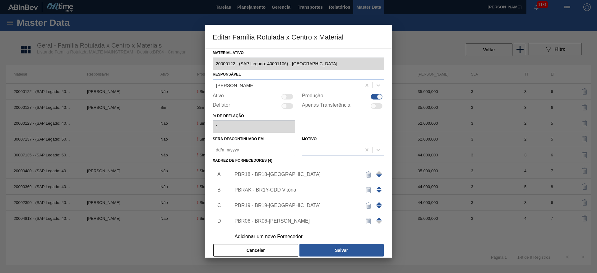
click at [283, 190] on div "PBRAK - BR1Y-CDD Vitória" at bounding box center [296, 190] width 122 height 6
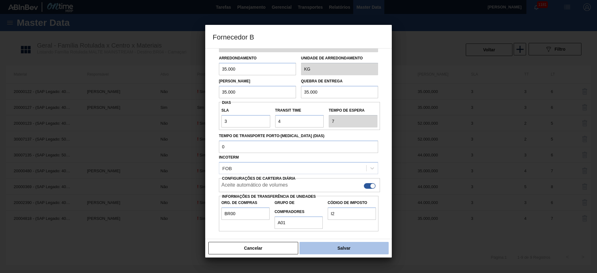
click at [330, 245] on button "Salvar" at bounding box center [344, 248] width 89 height 12
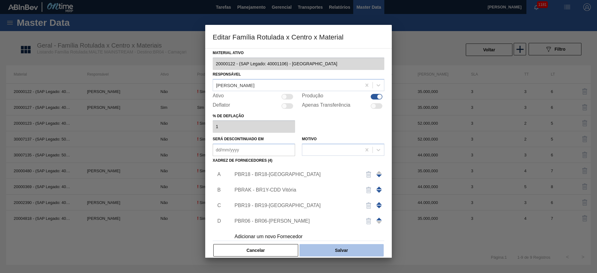
click at [318, 249] on button "Salvar" at bounding box center [342, 250] width 84 height 12
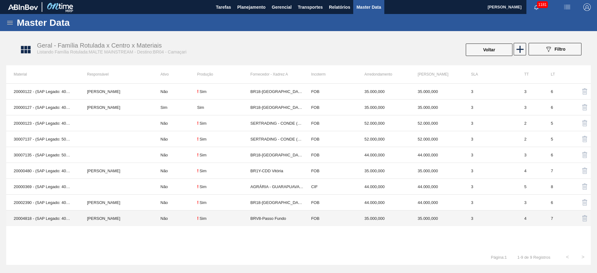
click at [176, 214] on td "Não" at bounding box center [175, 219] width 44 height 16
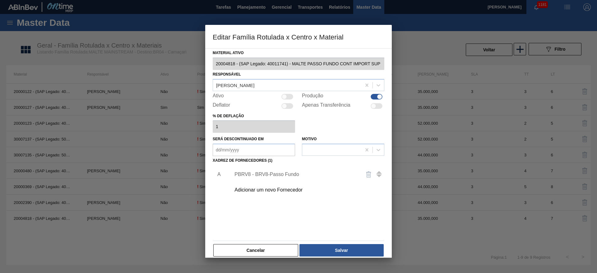
click at [251, 173] on div "PBRV8 - BRV8-Passo Fundo" at bounding box center [296, 175] width 122 height 6
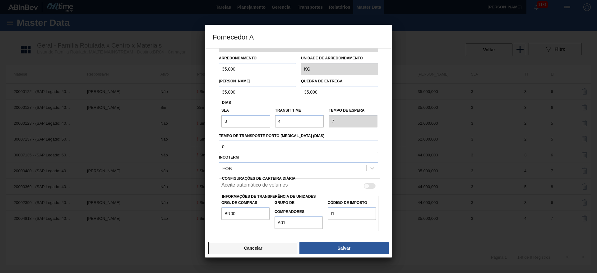
click at [246, 243] on button "Cancelar" at bounding box center [253, 248] width 90 height 12
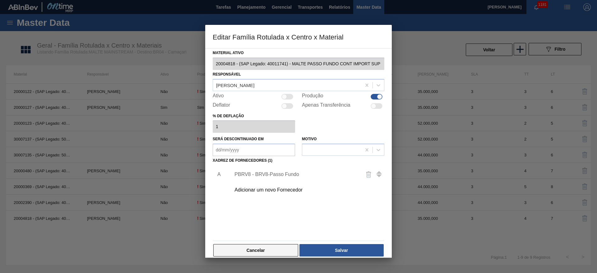
click at [251, 251] on button "Cancelar" at bounding box center [255, 250] width 85 height 12
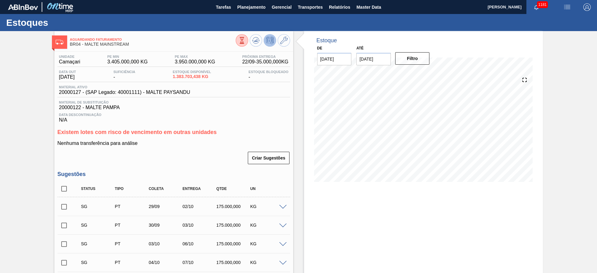
scroll to position [140, 0]
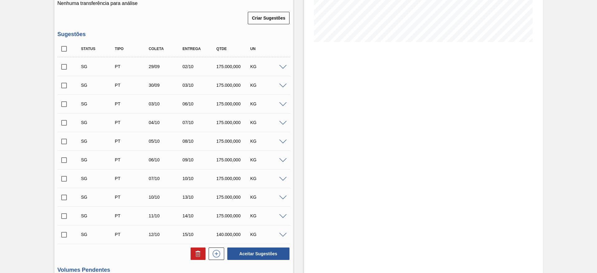
click at [282, 161] on span at bounding box center [282, 160] width 7 height 5
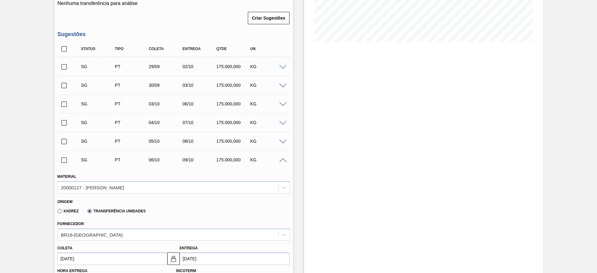
click at [283, 160] on span at bounding box center [282, 160] width 7 height 5
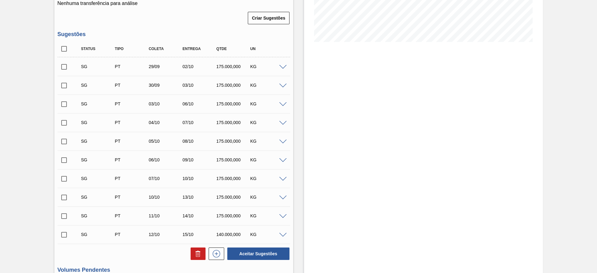
click at [281, 66] on span at bounding box center [282, 67] width 7 height 5
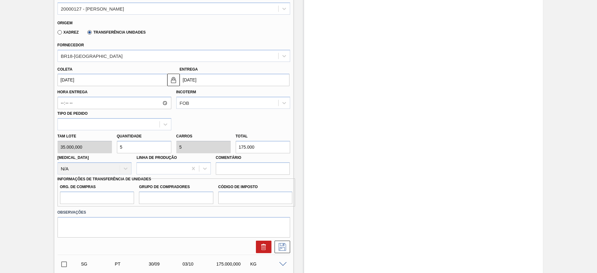
scroll to position [233, 0]
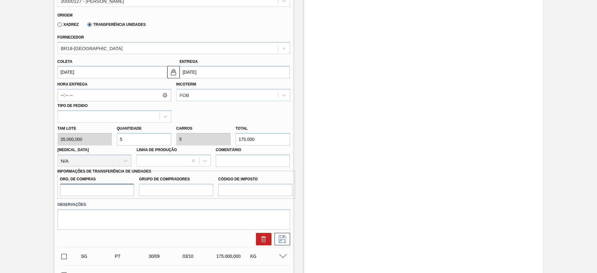
click at [73, 190] on input "Org. de Compras" at bounding box center [97, 190] width 74 height 12
type input "BR00"
click at [160, 185] on input "Grupo de Compradores" at bounding box center [176, 190] width 74 height 12
type input "A01"
click at [237, 190] on input "Código de Imposto" at bounding box center [255, 190] width 74 height 12
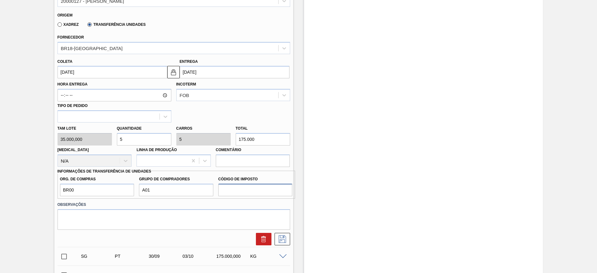
type input "I1"
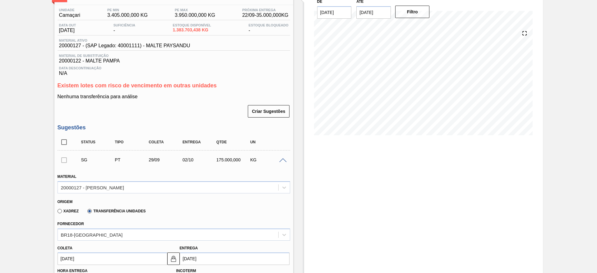
scroll to position [0, 0]
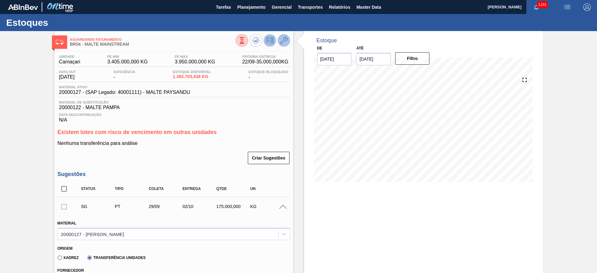
click at [286, 39] on icon at bounding box center [283, 40] width 7 height 7
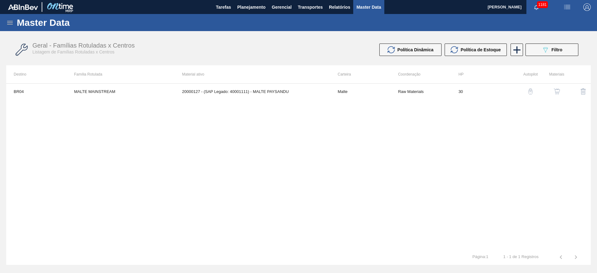
click at [558, 91] on img "button" at bounding box center [557, 91] width 6 height 6
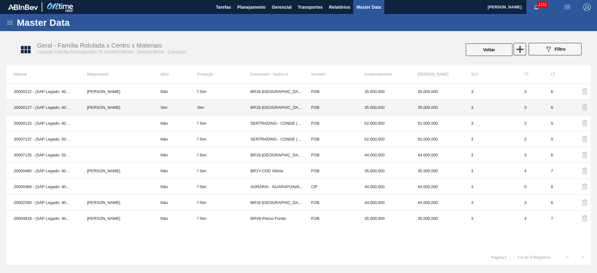
click at [186, 108] on td "Sim" at bounding box center [175, 108] width 44 height 16
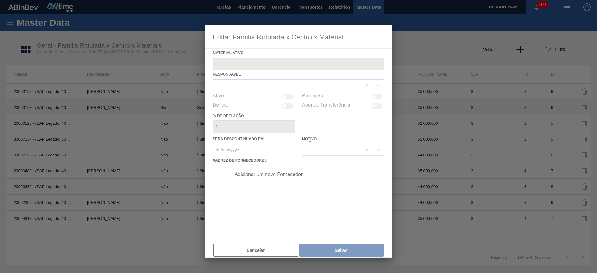
type ativo "20000127 - (SAP Legado: 40001111) - MALTE PAYSANDU"
checkbox input "true"
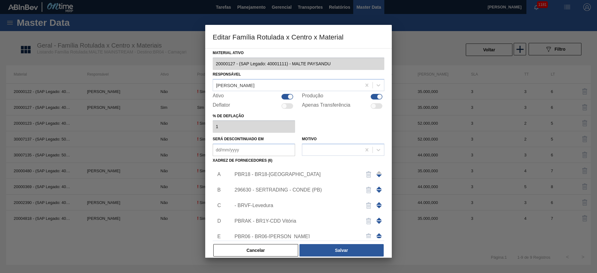
click at [271, 171] on div "PBR18 - BR18-[GEOGRAPHIC_DATA]" at bounding box center [305, 175] width 157 height 16
click at [269, 175] on div "PBR18 - BR18-[GEOGRAPHIC_DATA]" at bounding box center [296, 175] width 122 height 6
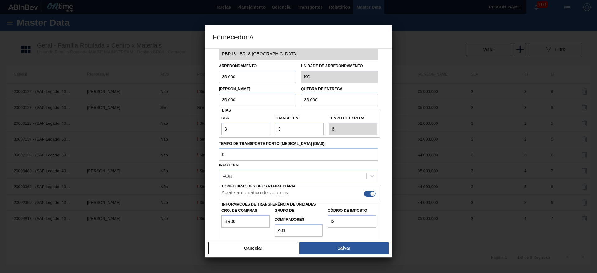
scroll to position [22, 0]
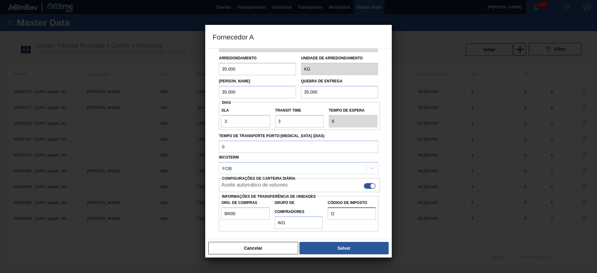
drag, startPoint x: 346, startPoint y: 215, endPoint x: 306, endPoint y: 221, distance: 40.6
click at [308, 221] on div "Org. de Compras BR00 Grupo de Compradores A01 Código de Imposto I2" at bounding box center [299, 214] width 160 height 30
type input "I1"
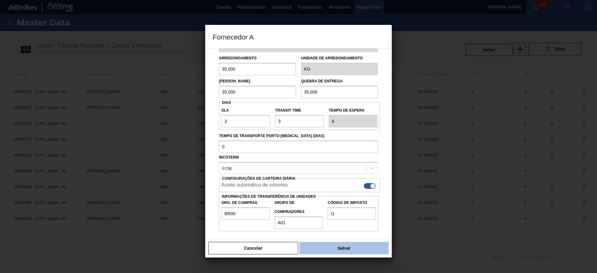
click at [327, 246] on button "Salvar" at bounding box center [344, 248] width 89 height 12
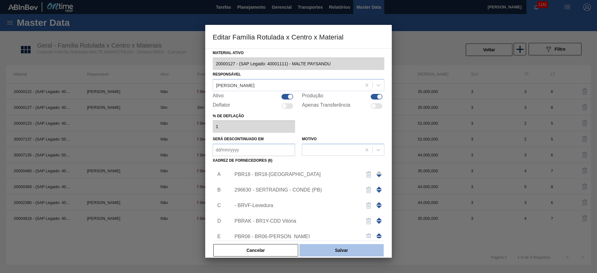
click at [335, 248] on button "Salvar" at bounding box center [342, 250] width 84 height 12
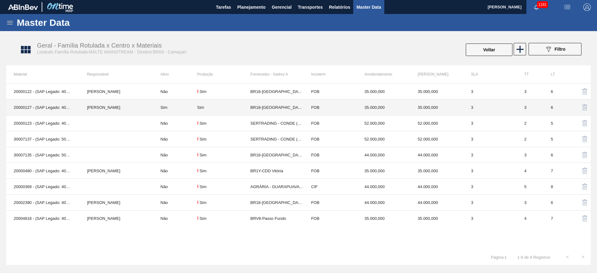
click at [174, 108] on td "Sim" at bounding box center [175, 108] width 44 height 16
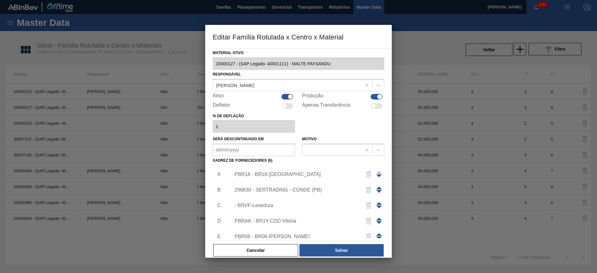
click at [251, 175] on div "PBR18 - BR18-[GEOGRAPHIC_DATA]" at bounding box center [296, 175] width 122 height 6
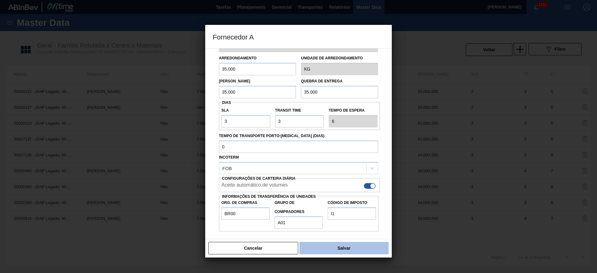
click at [333, 249] on button "Salvar" at bounding box center [344, 248] width 89 height 12
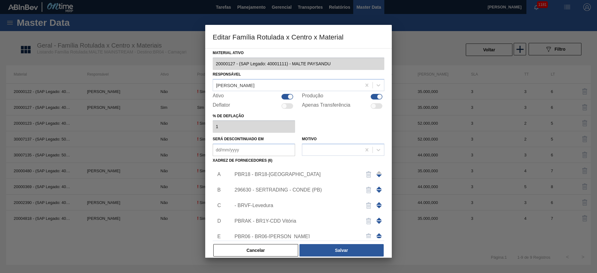
click at [276, 172] on div "PBR18 - BR18-[GEOGRAPHIC_DATA]" at bounding box center [296, 175] width 122 height 6
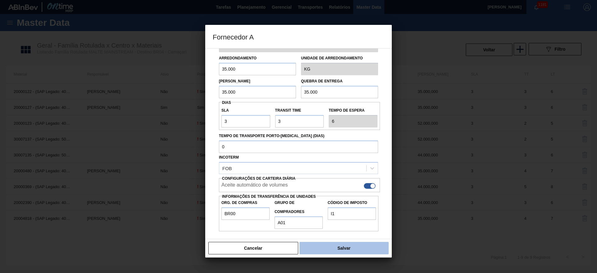
click at [337, 245] on button "Salvar" at bounding box center [344, 248] width 89 height 12
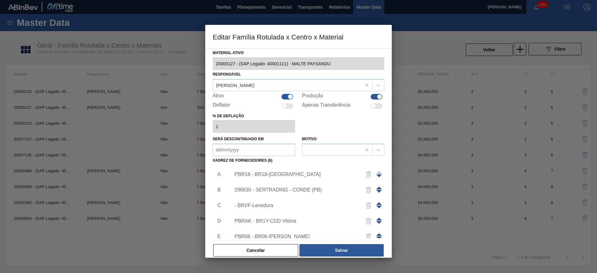
scroll to position [37, 0]
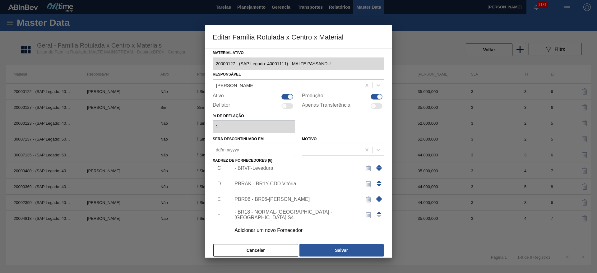
click at [270, 216] on div "- BR18 - NORMAL-[GEOGRAPHIC_DATA] - [GEOGRAPHIC_DATA] S4" at bounding box center [296, 214] width 122 height 11
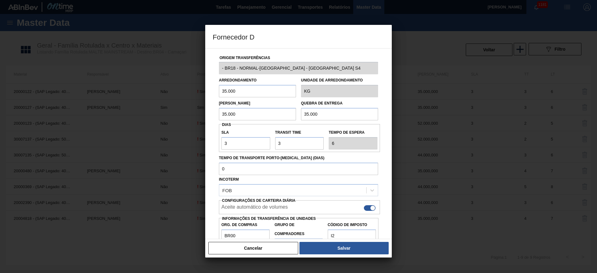
scroll to position [22, 0]
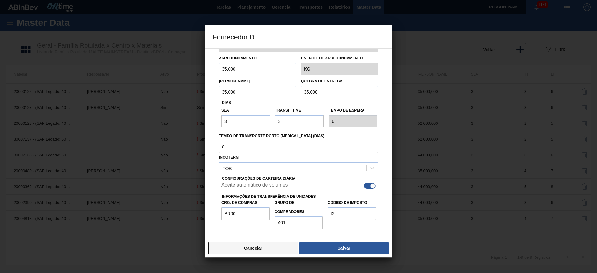
click at [272, 248] on button "Cancelar" at bounding box center [253, 248] width 90 height 12
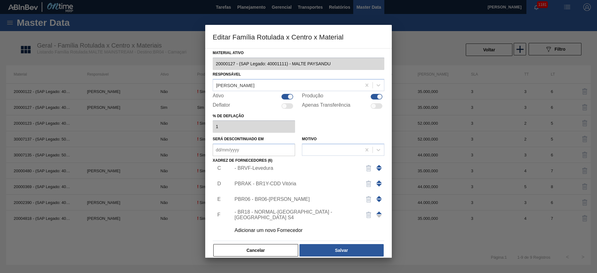
click at [378, 212] on span at bounding box center [380, 213] width 6 height 3
click at [378, 198] on span at bounding box center [380, 197] width 6 height 3
click at [378, 183] on span at bounding box center [380, 181] width 6 height 3
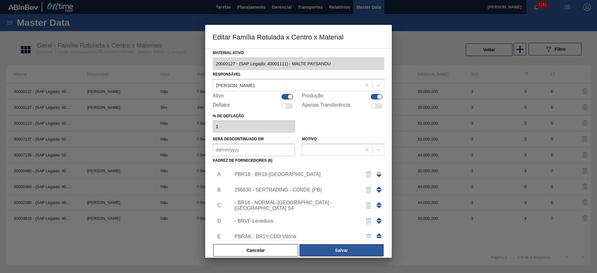
click at [378, 204] on span at bounding box center [380, 203] width 6 height 3
click at [377, 190] on span at bounding box center [380, 191] width 6 height 3
click at [378, 188] on span at bounding box center [380, 188] width 6 height 3
click at [381, 202] on div at bounding box center [372, 205] width 26 height 15
click at [378, 203] on span at bounding box center [380, 203] width 6 height 3
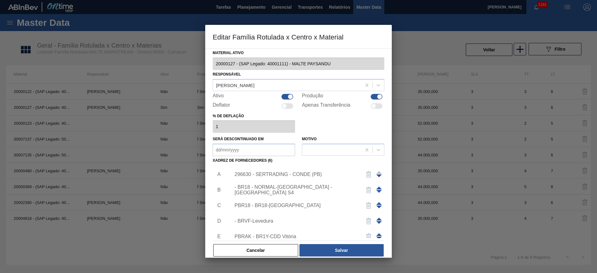
click at [378, 188] on span at bounding box center [380, 188] width 6 height 3
click at [261, 173] on div "- BR18 - NORMAL-[GEOGRAPHIC_DATA] - [GEOGRAPHIC_DATA] S4" at bounding box center [296, 174] width 122 height 11
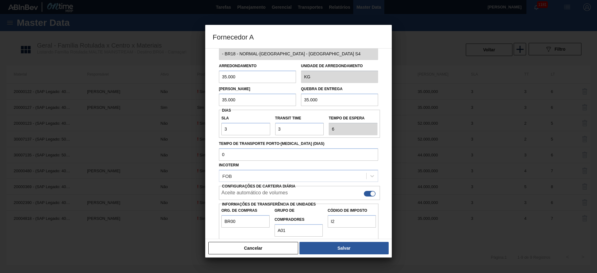
scroll to position [22, 0]
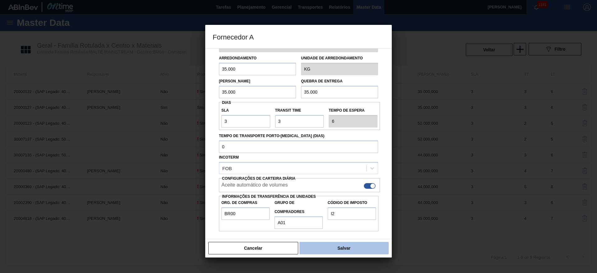
click at [339, 250] on button "Salvar" at bounding box center [344, 248] width 89 height 12
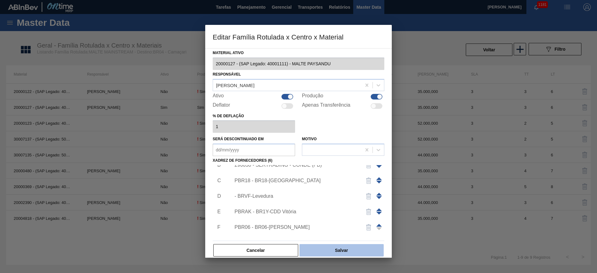
scroll to position [37, 0]
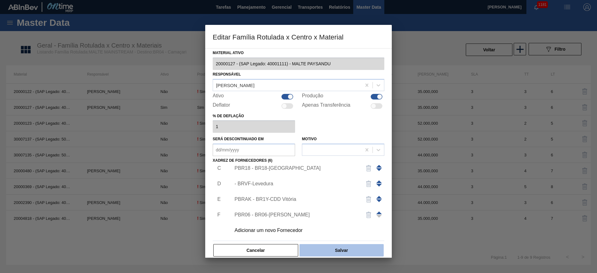
click at [337, 251] on button "Salvar" at bounding box center [342, 250] width 84 height 12
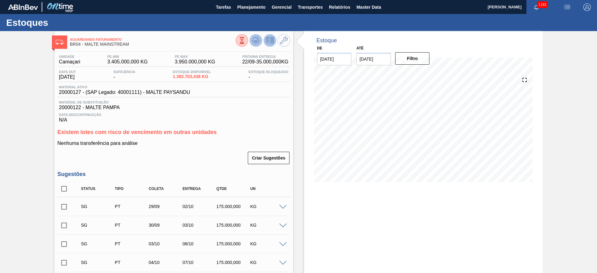
click at [255, 42] on icon at bounding box center [255, 40] width 7 height 7
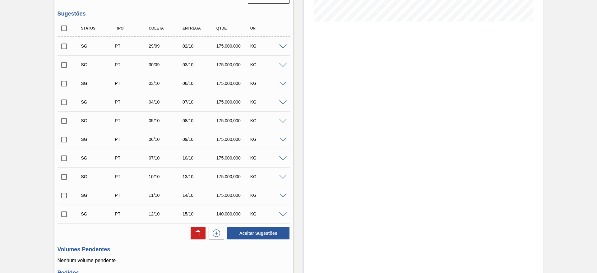
scroll to position [187, 0]
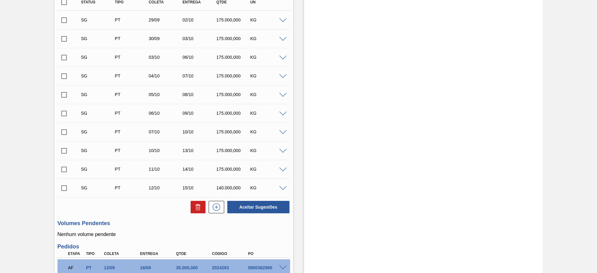
click at [283, 19] on span at bounding box center [282, 20] width 7 height 5
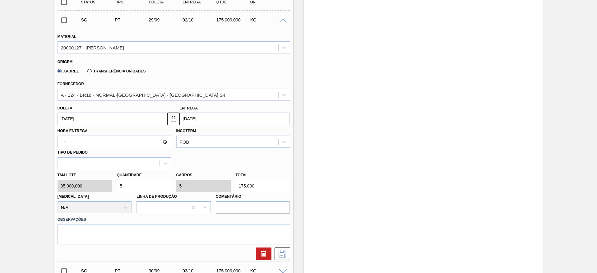
click at [88, 73] on label "Transferência Unidades" at bounding box center [116, 71] width 58 height 4
click at [87, 73] on input "Transferência Unidades" at bounding box center [87, 73] width 0 height 0
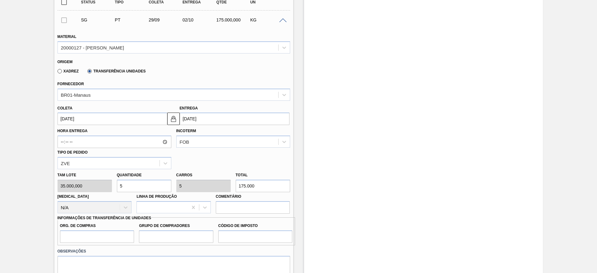
click at [61, 73] on label "Xadrez" at bounding box center [68, 71] width 21 height 4
click at [57, 73] on input "Xadrez" at bounding box center [57, 73] width 0 height 0
type input "BR00"
type input "A01"
type input "I2"
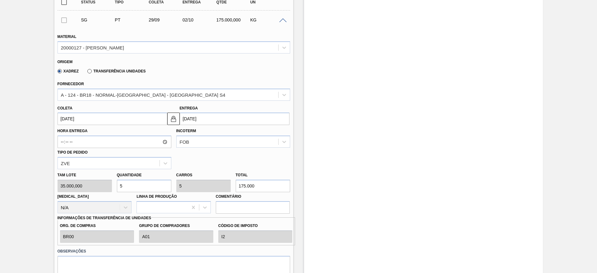
click at [284, 21] on span at bounding box center [282, 20] width 7 height 5
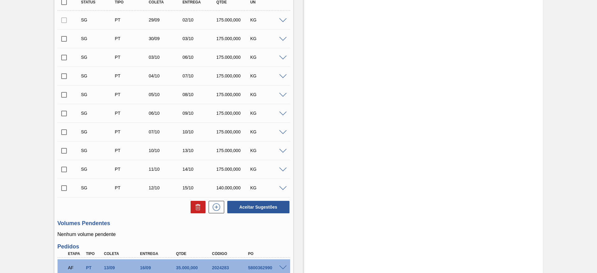
click at [284, 20] on span at bounding box center [282, 20] width 7 height 5
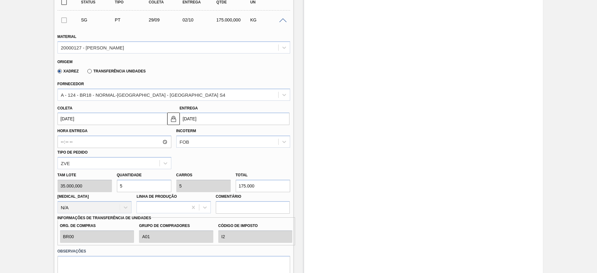
click at [64, 118] on input "[DATE]" at bounding box center [113, 119] width 110 height 12
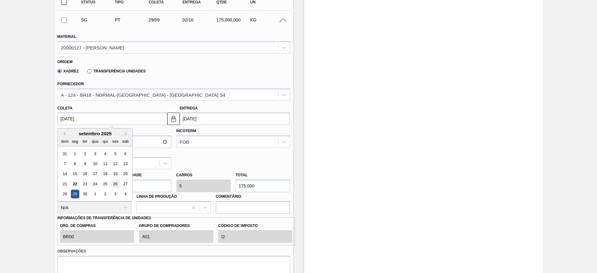
click at [115, 183] on div "26" at bounding box center [115, 184] width 8 height 8
type input "[DATE]"
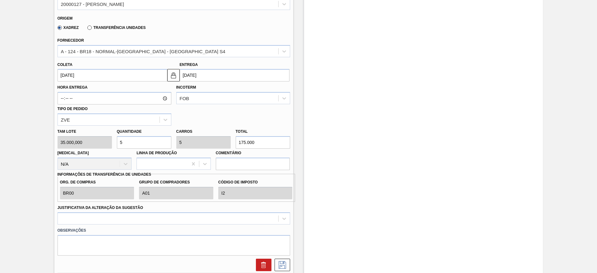
scroll to position [280, 0]
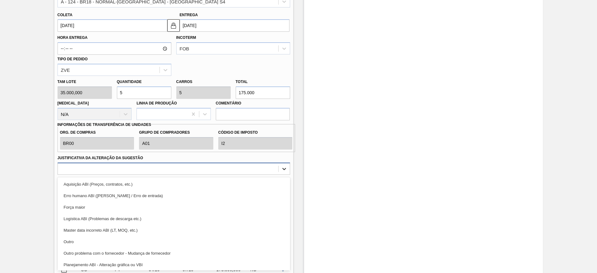
click at [285, 167] on icon at bounding box center [284, 169] width 6 height 6
click at [82, 242] on div "Outro" at bounding box center [174, 242] width 233 height 12
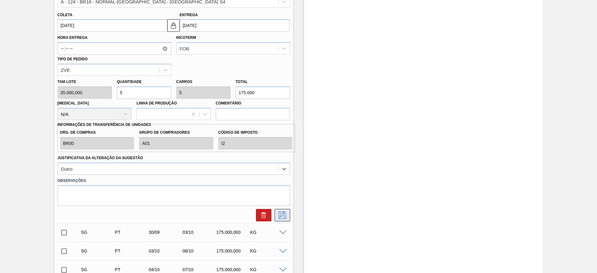
click at [282, 216] on icon at bounding box center [283, 215] width 10 height 7
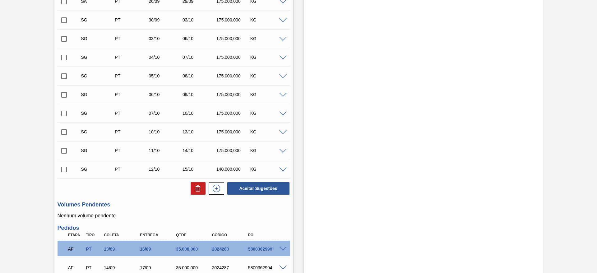
scroll to position [140, 0]
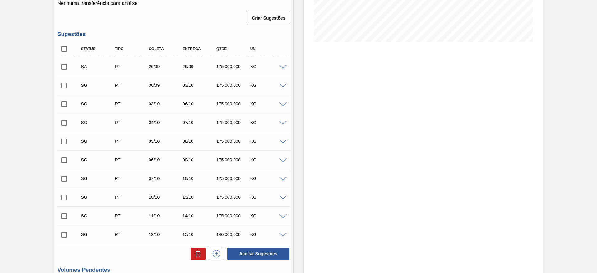
click at [282, 86] on span at bounding box center [282, 86] width 7 height 5
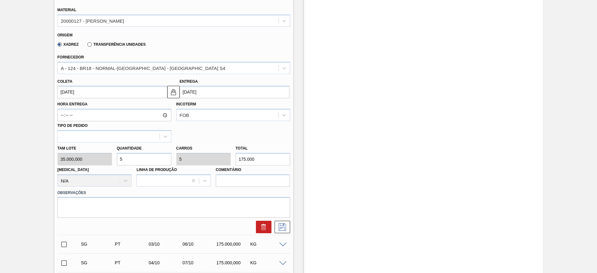
scroll to position [233, 0]
click at [61, 89] on input "[DATE]" at bounding box center [113, 91] width 110 height 12
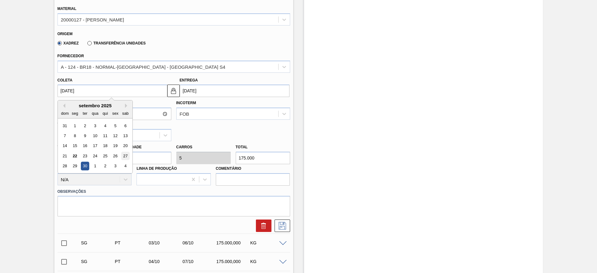
click at [125, 155] on div "27" at bounding box center [125, 156] width 8 height 8
type input "[DATE]"
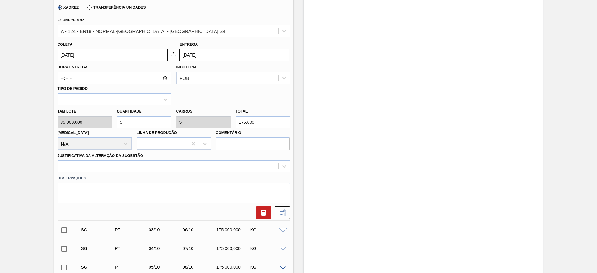
scroll to position [327, 0]
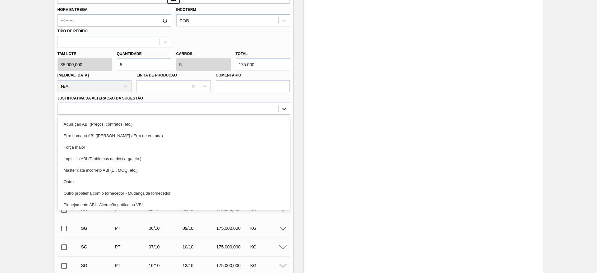
click at [285, 109] on icon at bounding box center [285, 109] width 4 height 2
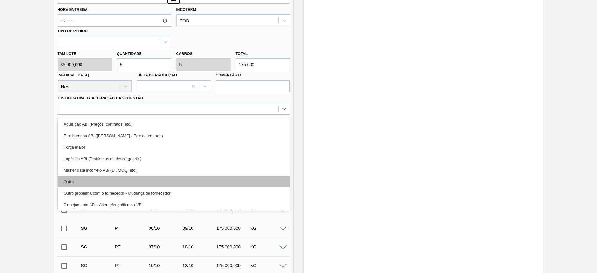
click at [102, 180] on div "Outro" at bounding box center [174, 182] width 233 height 12
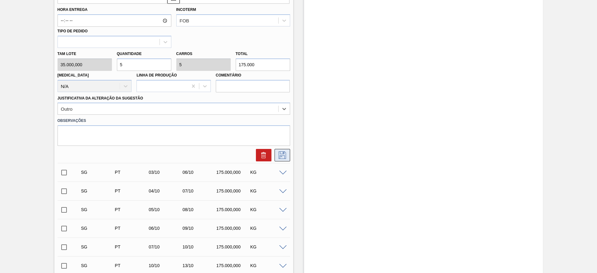
click at [285, 153] on icon at bounding box center [282, 155] width 7 height 7
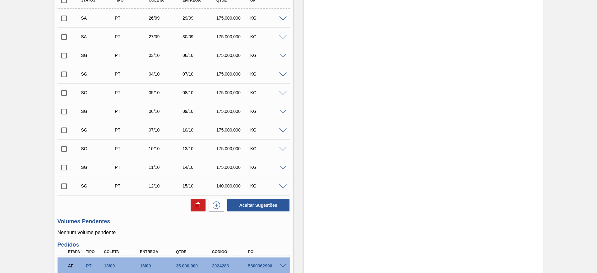
scroll to position [93, 0]
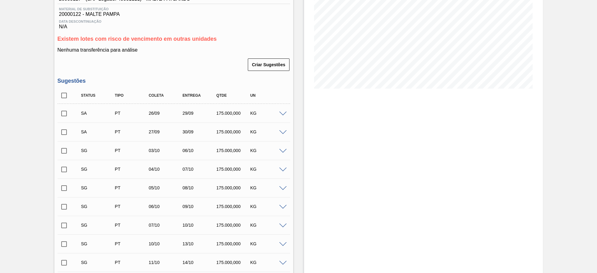
click at [282, 151] on span at bounding box center [282, 151] width 7 height 5
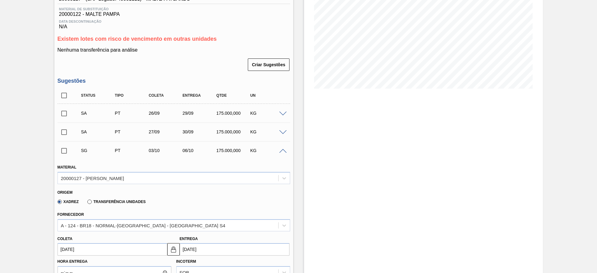
scroll to position [233, 0]
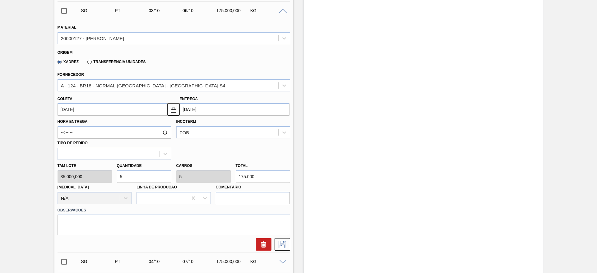
click at [60, 106] on input "[DATE]" at bounding box center [113, 109] width 110 height 12
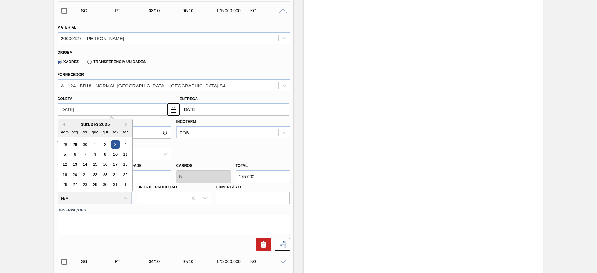
click at [64, 124] on button "Previous Month" at bounding box center [63, 124] width 4 height 4
click at [64, 184] on div "28" at bounding box center [65, 185] width 8 height 8
type input "[DATE]"
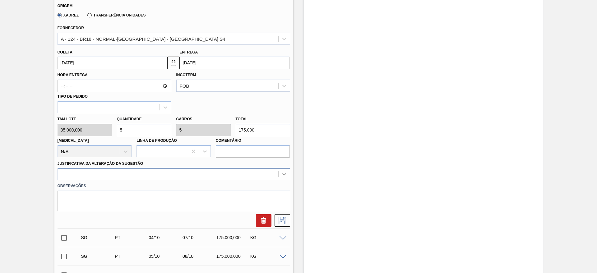
click at [286, 175] on div at bounding box center [174, 174] width 233 height 12
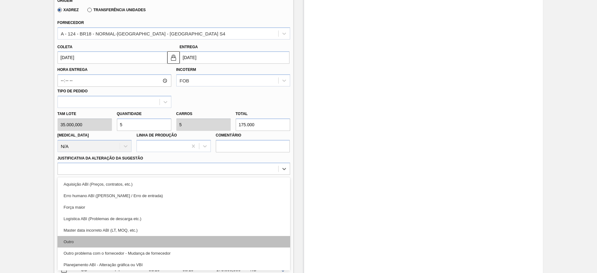
click at [71, 242] on div "Outro" at bounding box center [174, 242] width 233 height 12
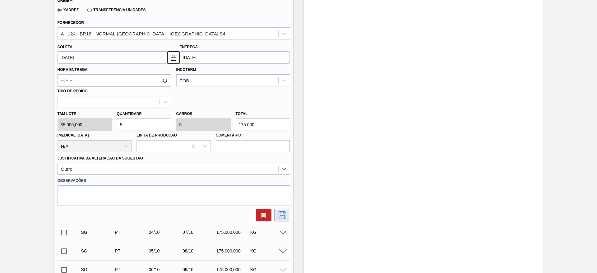
click at [283, 218] on icon at bounding box center [283, 215] width 10 height 7
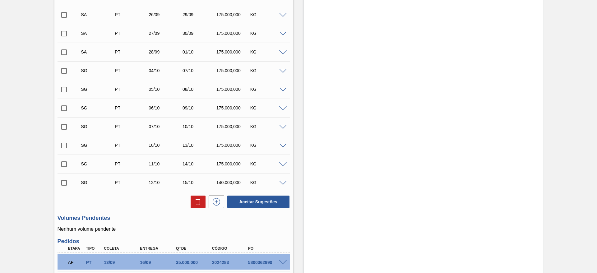
scroll to position [145, 0]
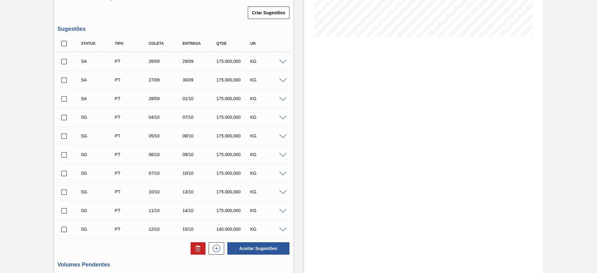
click at [63, 61] on input "checkbox" at bounding box center [64, 61] width 13 height 13
checkbox input "true"
click at [64, 81] on input "checkbox" at bounding box center [64, 80] width 13 height 13
checkbox input "true"
click at [64, 100] on input "checkbox" at bounding box center [64, 98] width 13 height 13
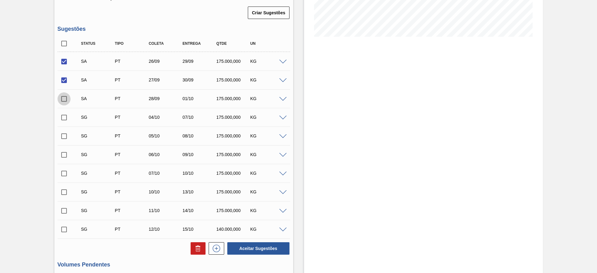
checkbox input "true"
click at [284, 99] on span at bounding box center [282, 99] width 7 height 5
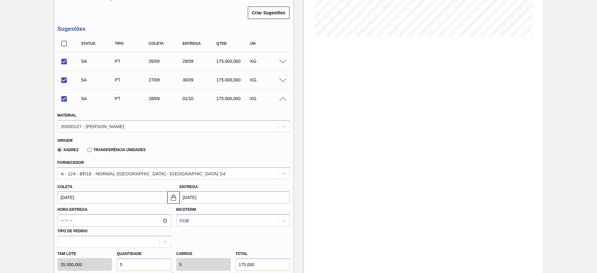
click at [284, 99] on span at bounding box center [282, 99] width 7 height 5
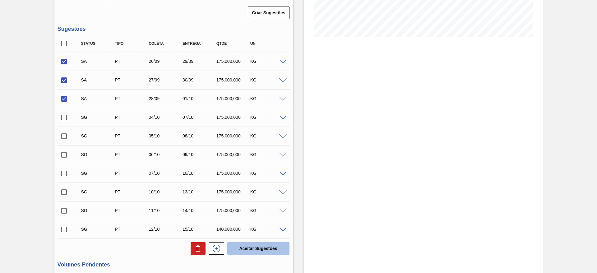
click at [247, 251] on button "Aceitar Sugestões" at bounding box center [258, 248] width 62 height 12
checkbox input "false"
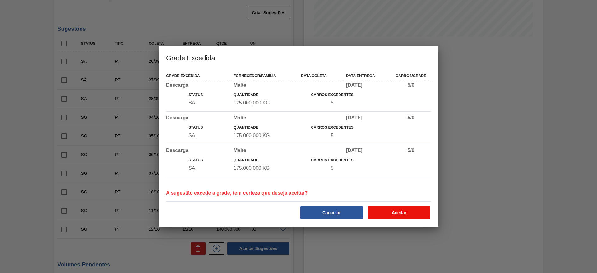
click at [392, 214] on button "Aceitar" at bounding box center [399, 213] width 63 height 12
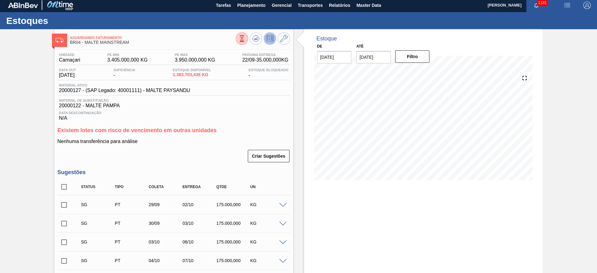
scroll to position [0, 0]
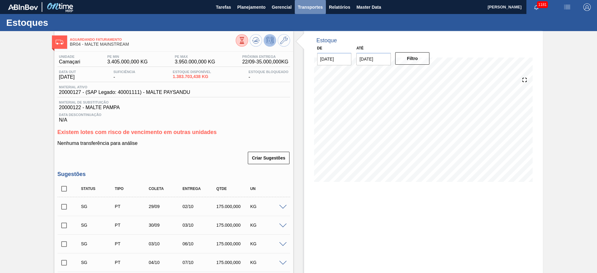
click at [311, 4] on span "Transportes" at bounding box center [310, 6] width 25 height 7
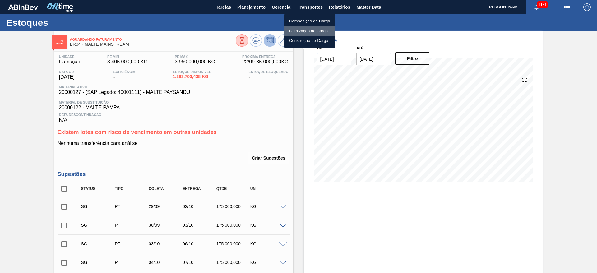
click at [298, 33] on li "Otimização de Carga" at bounding box center [309, 31] width 51 height 10
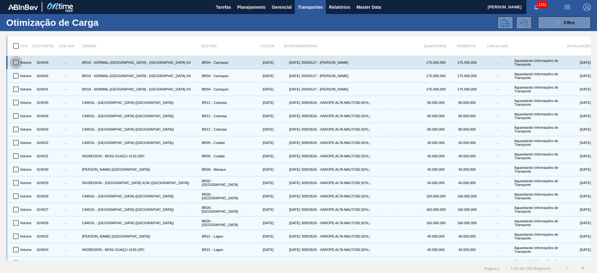
drag, startPoint x: 16, startPoint y: 62, endPoint x: 19, endPoint y: 70, distance: 8.1
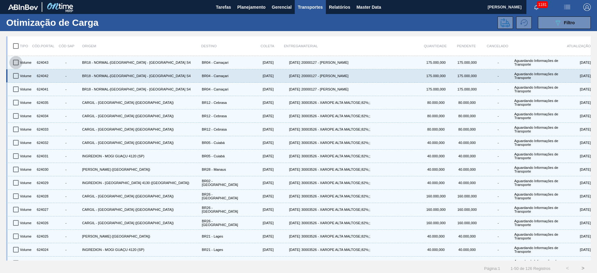
click at [16, 62] on input "checkbox" at bounding box center [15, 62] width 13 height 13
checkbox input "true"
click at [16, 73] on input "checkbox" at bounding box center [15, 75] width 13 height 13
checkbox input "true"
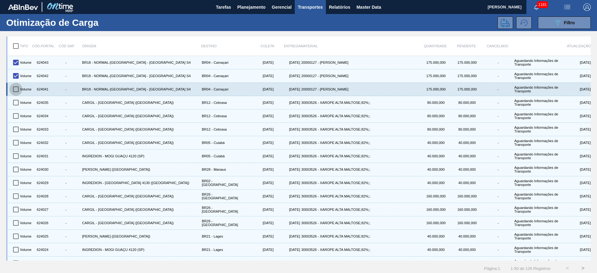
click at [15, 85] on input "checkbox" at bounding box center [15, 89] width 13 height 13
checkbox input "true"
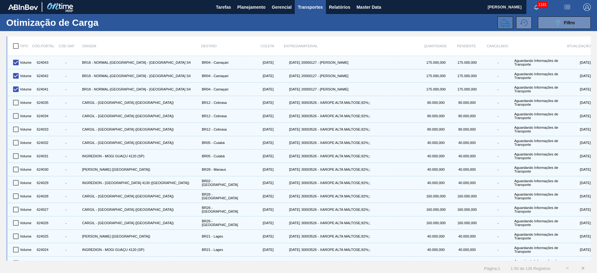
click at [503, 20] on icon at bounding box center [505, 22] width 9 height 9
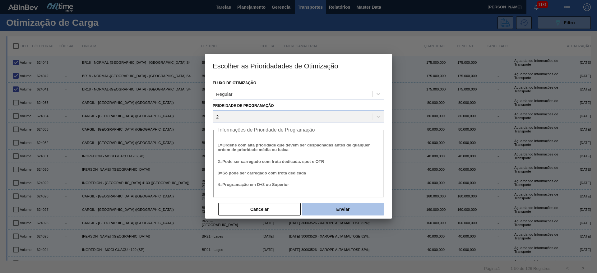
click at [347, 210] on button "Enviar" at bounding box center [343, 209] width 82 height 12
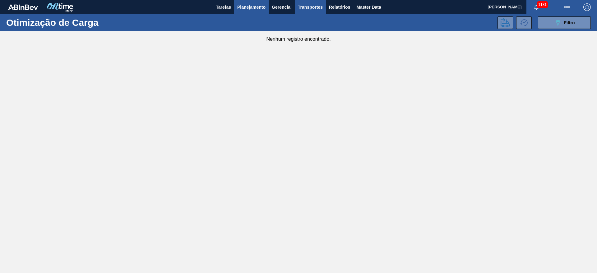
click at [243, 6] on span "Planejamento" at bounding box center [251, 6] width 28 height 7
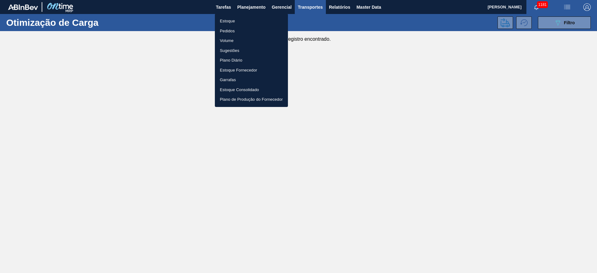
click at [227, 22] on li "Estoque" at bounding box center [251, 21] width 73 height 10
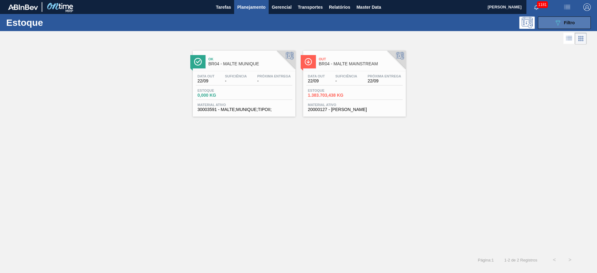
click at [569, 23] on span "Filtro" at bounding box center [569, 22] width 11 height 5
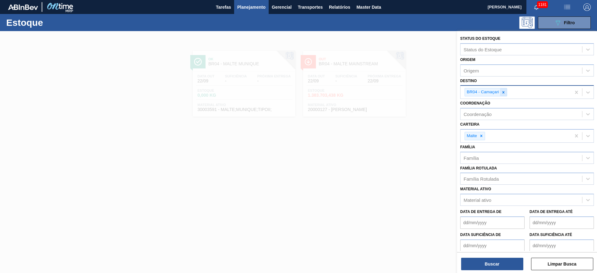
click at [505, 91] on icon at bounding box center [504, 92] width 4 height 4
type input "11"
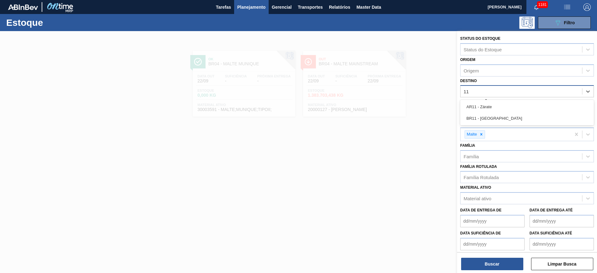
click at [479, 115] on div "BR11 - [GEOGRAPHIC_DATA]" at bounding box center [528, 119] width 134 height 12
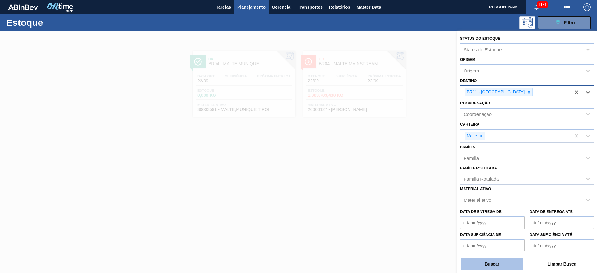
click at [494, 263] on button "Buscar" at bounding box center [492, 264] width 62 height 12
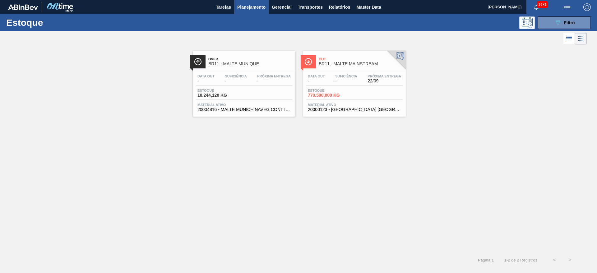
click at [349, 77] on span "Suficiência" at bounding box center [346, 76] width 22 height 4
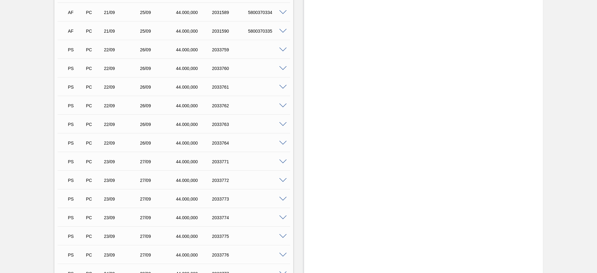
scroll to position [1074, 0]
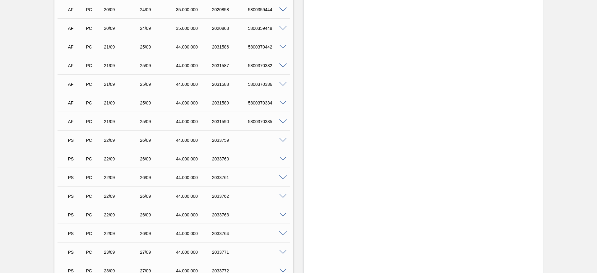
click at [283, 138] on span at bounding box center [282, 140] width 7 height 5
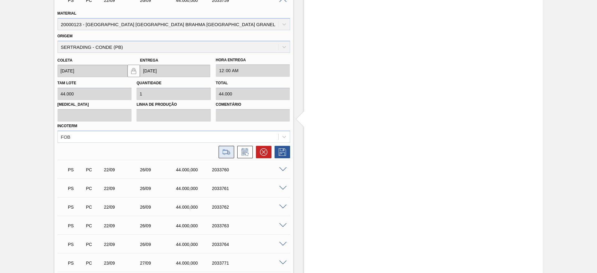
click at [223, 148] on icon at bounding box center [227, 151] width 10 height 7
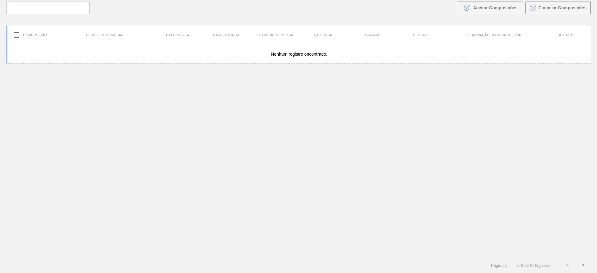
scroll to position [45, 0]
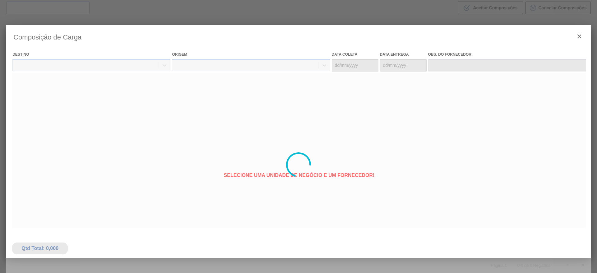
type coleta "[DATE]"
type entrega "[DATE]"
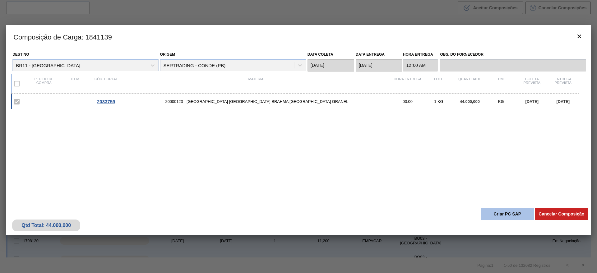
click at [502, 213] on button "Criar PC SAP" at bounding box center [507, 214] width 53 height 12
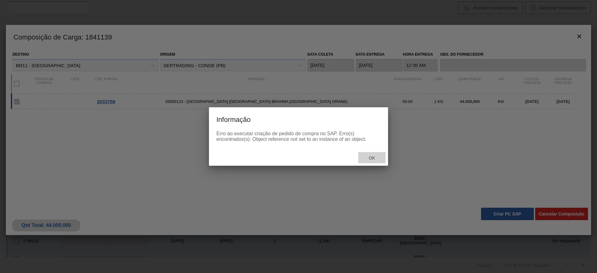
click at [373, 157] on span "Ok" at bounding box center [372, 158] width 16 height 5
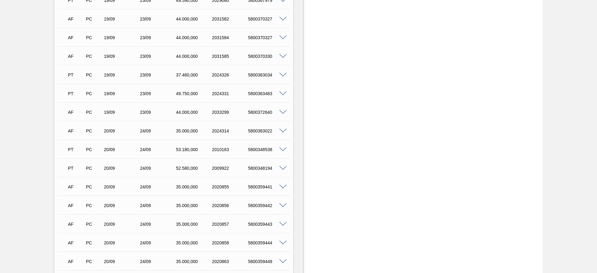
scroll to position [1074, 0]
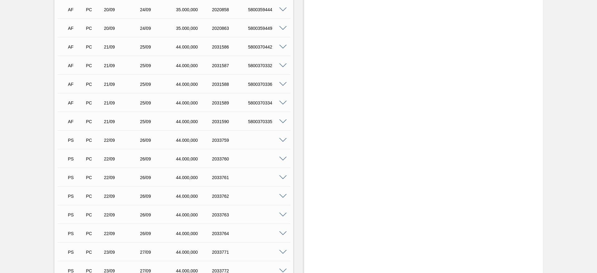
click at [283, 138] on span at bounding box center [282, 140] width 7 height 5
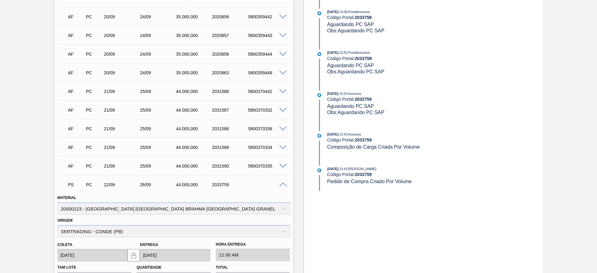
scroll to position [1120, 0]
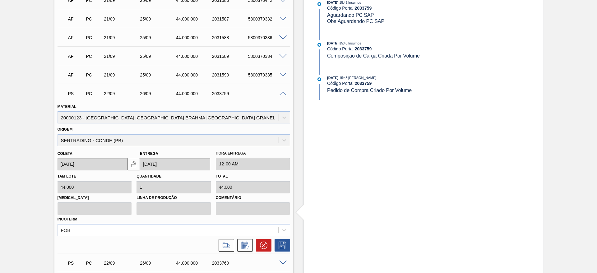
click at [283, 91] on span at bounding box center [282, 93] width 7 height 5
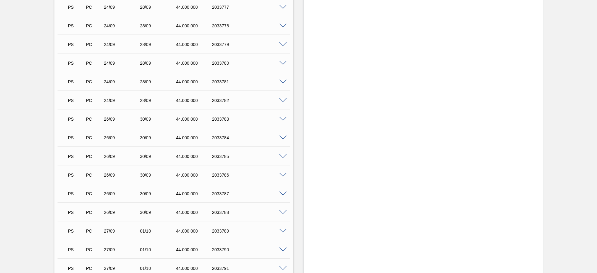
scroll to position [1494, 0]
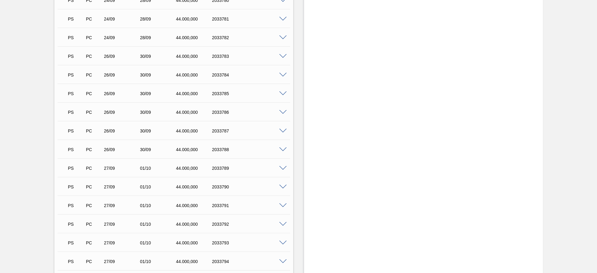
click at [282, 148] on span at bounding box center [282, 150] width 7 height 5
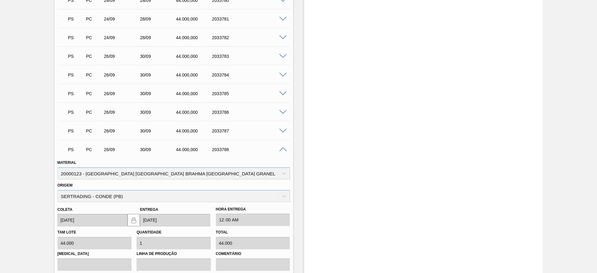
scroll to position [1680, 0]
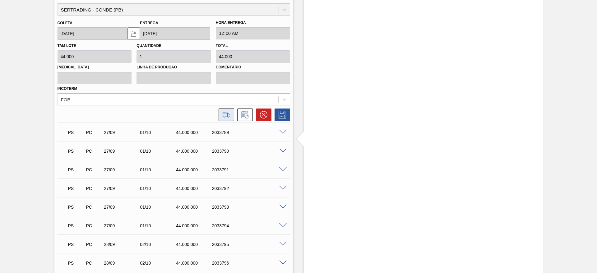
click at [226, 113] on button at bounding box center [227, 115] width 16 height 12
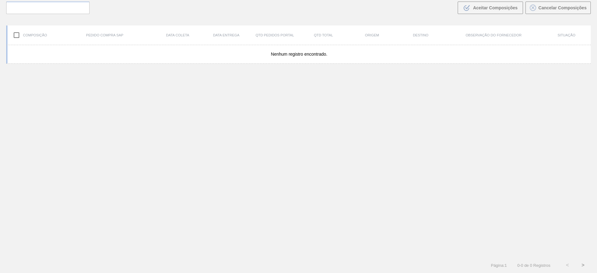
scroll to position [45, 0]
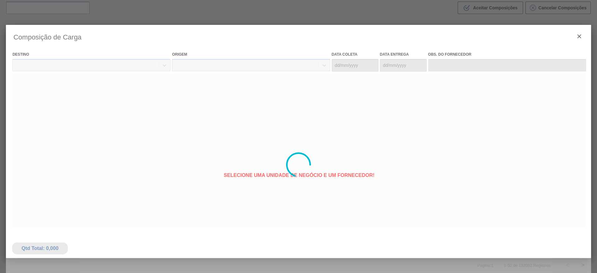
type coleta "[DATE]"
type entrega "[DATE]"
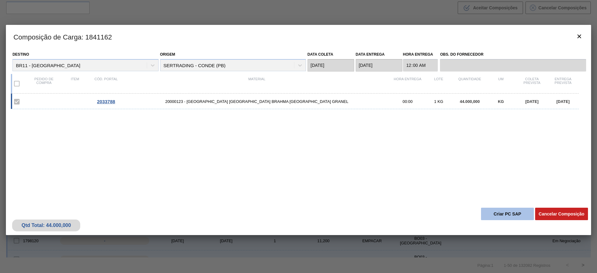
click at [495, 216] on button "Criar PC SAP" at bounding box center [507, 214] width 53 height 12
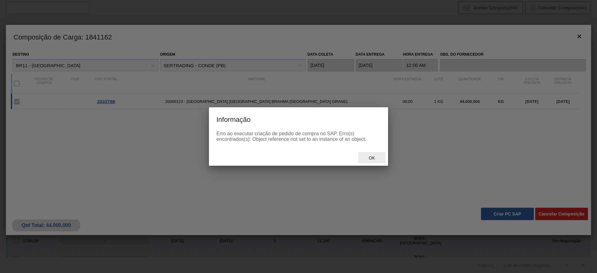
click at [380, 159] on div "Ok" at bounding box center [371, 158] width 27 height 12
